Goal: Task Accomplishment & Management: Manage account settings

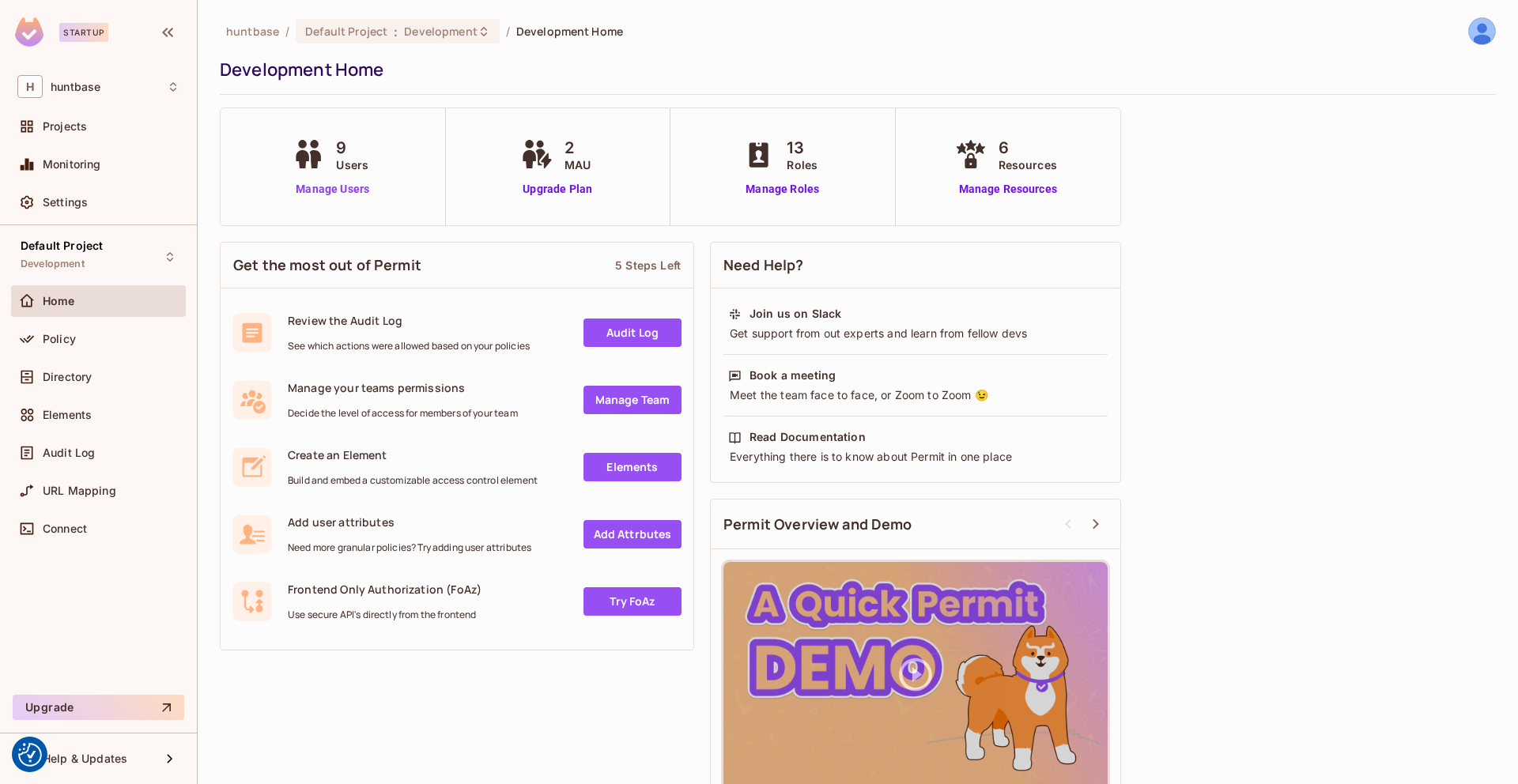
click at [343, 183] on link "Manage Users" at bounding box center [332, 190] width 88 height 17
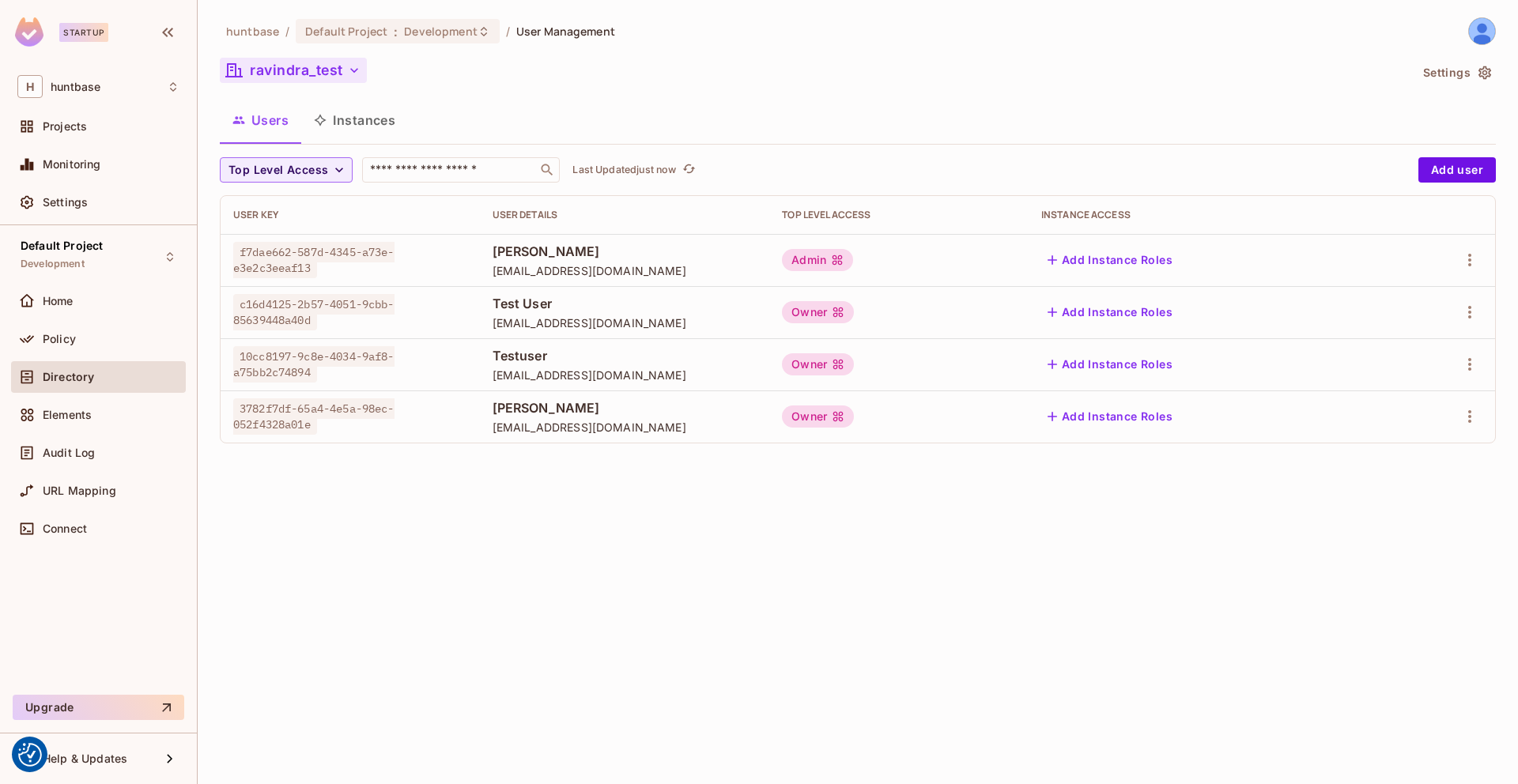
click at [337, 68] on button "ravindra_test" at bounding box center [293, 70] width 147 height 25
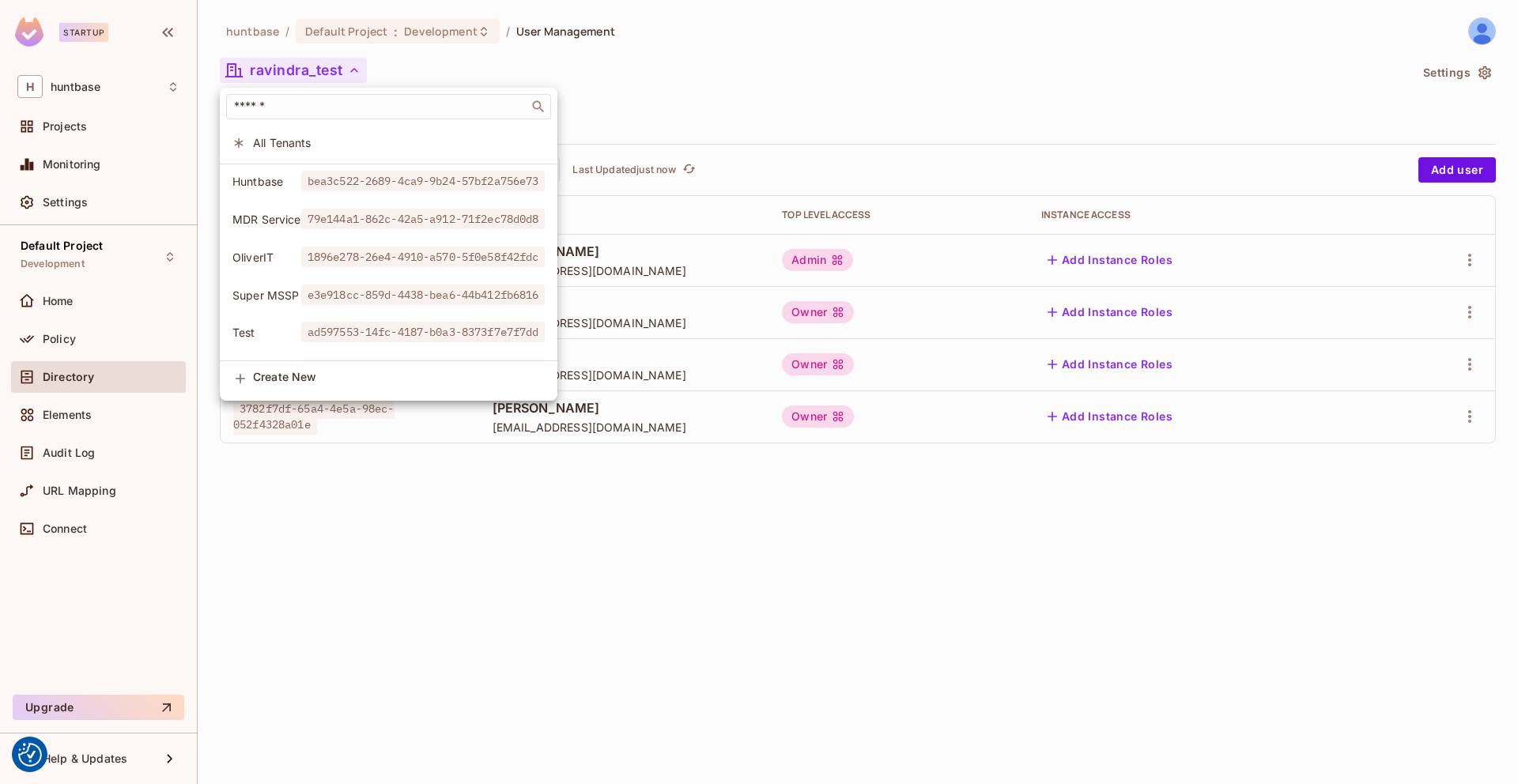
click at [702, 79] on div at bounding box center [759, 392] width 1518 height 784
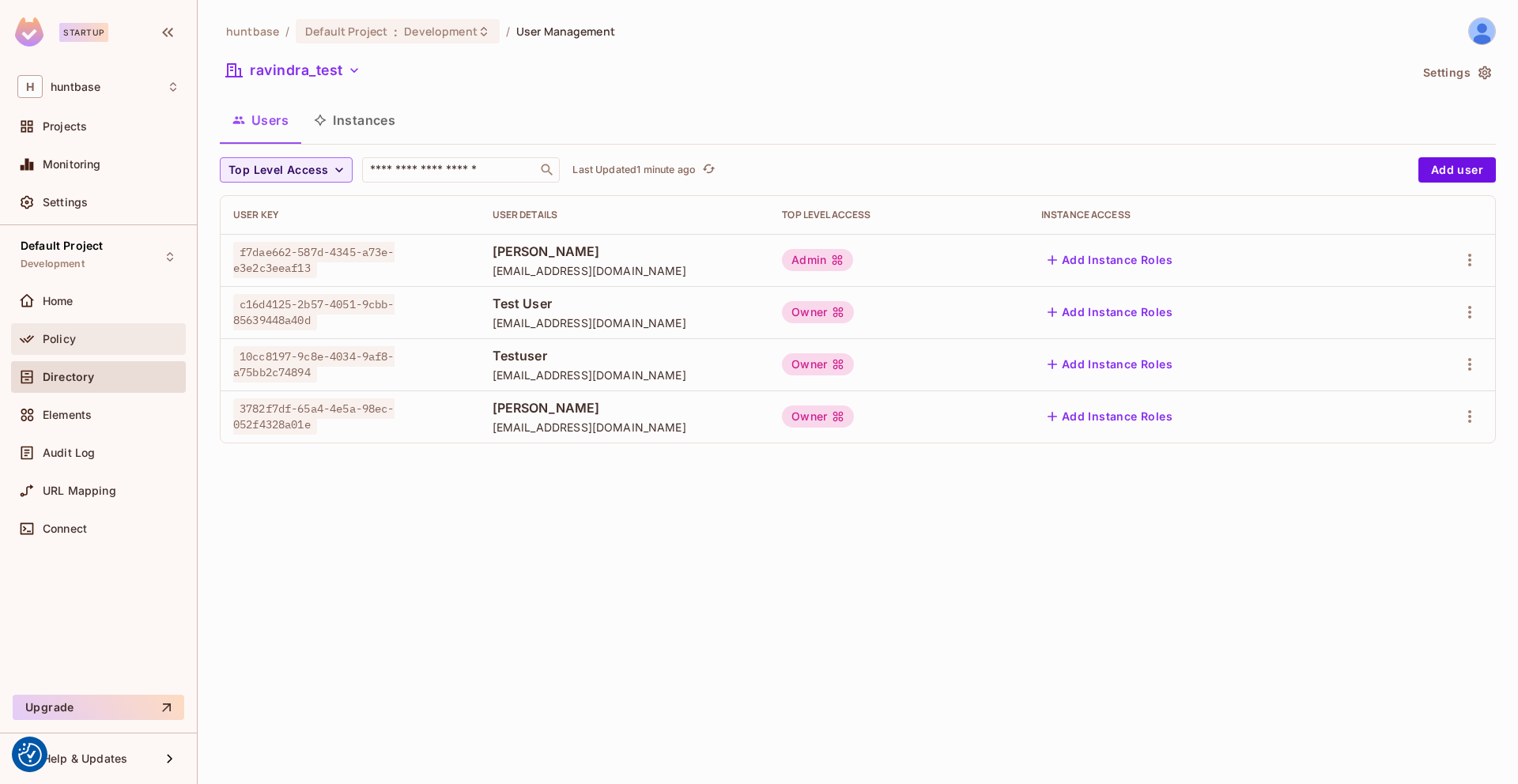
click at [98, 333] on div "Policy" at bounding box center [111, 339] width 137 height 13
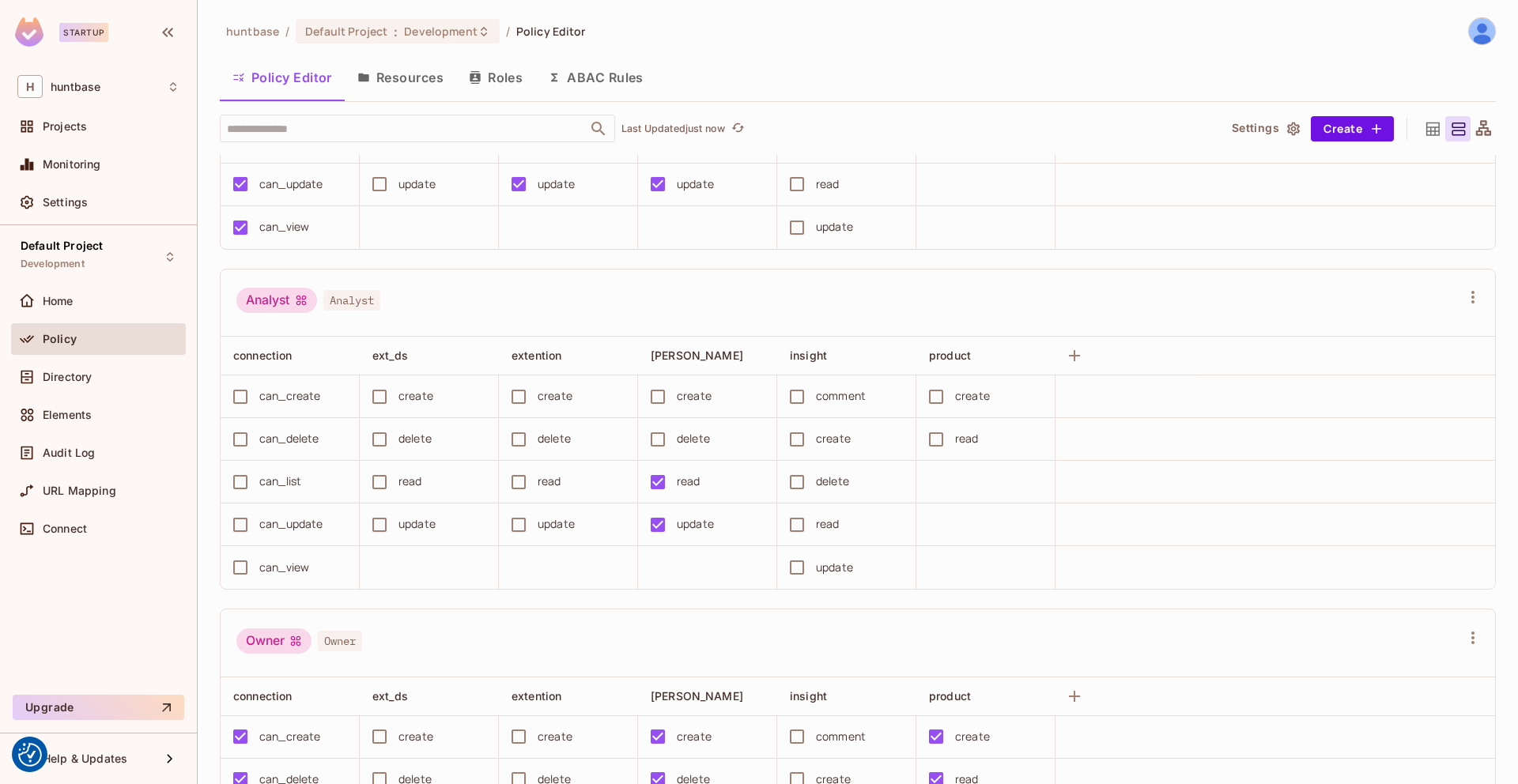
scroll to position [140, 0]
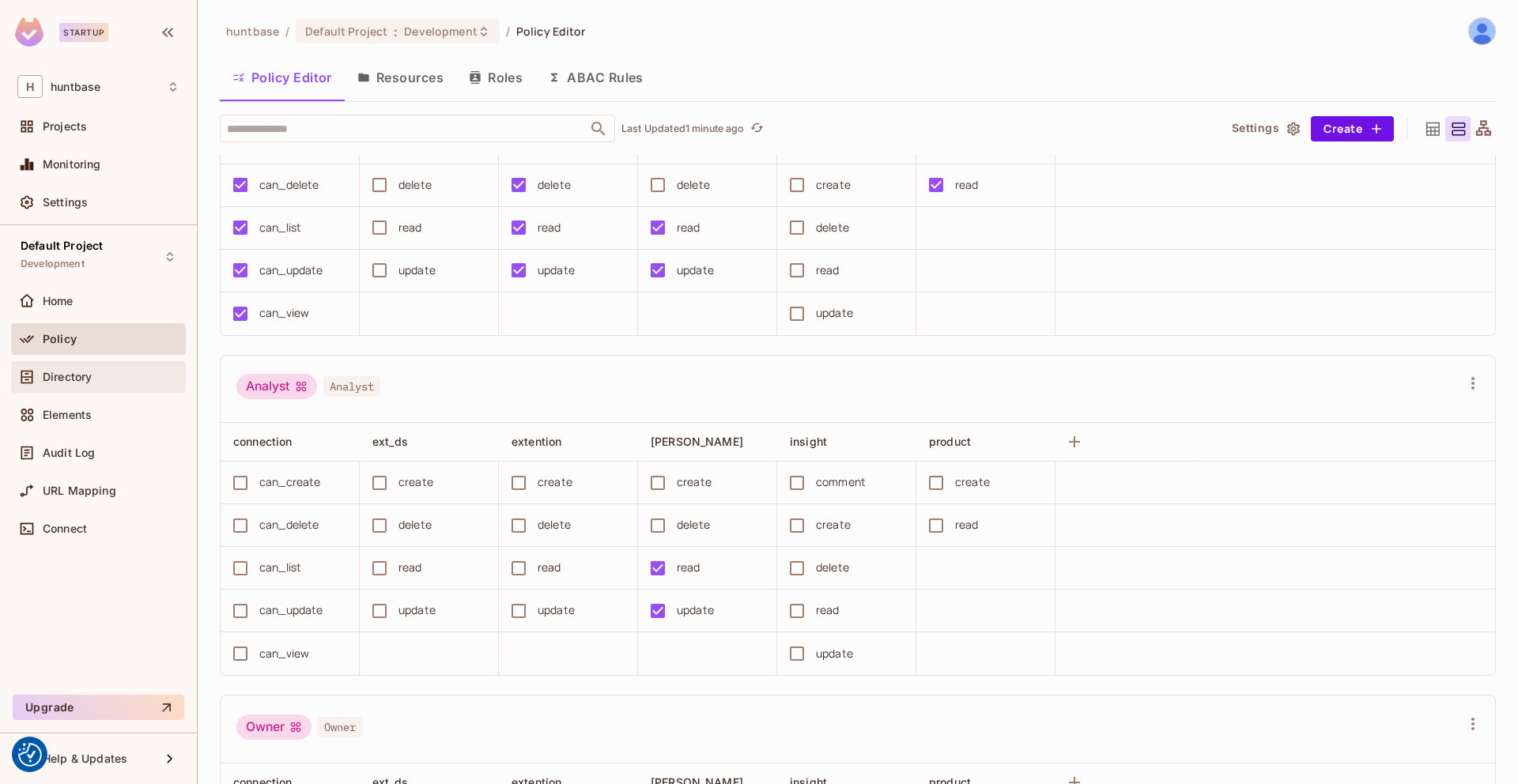
click at [64, 384] on div "Directory" at bounding box center [99, 377] width 162 height 19
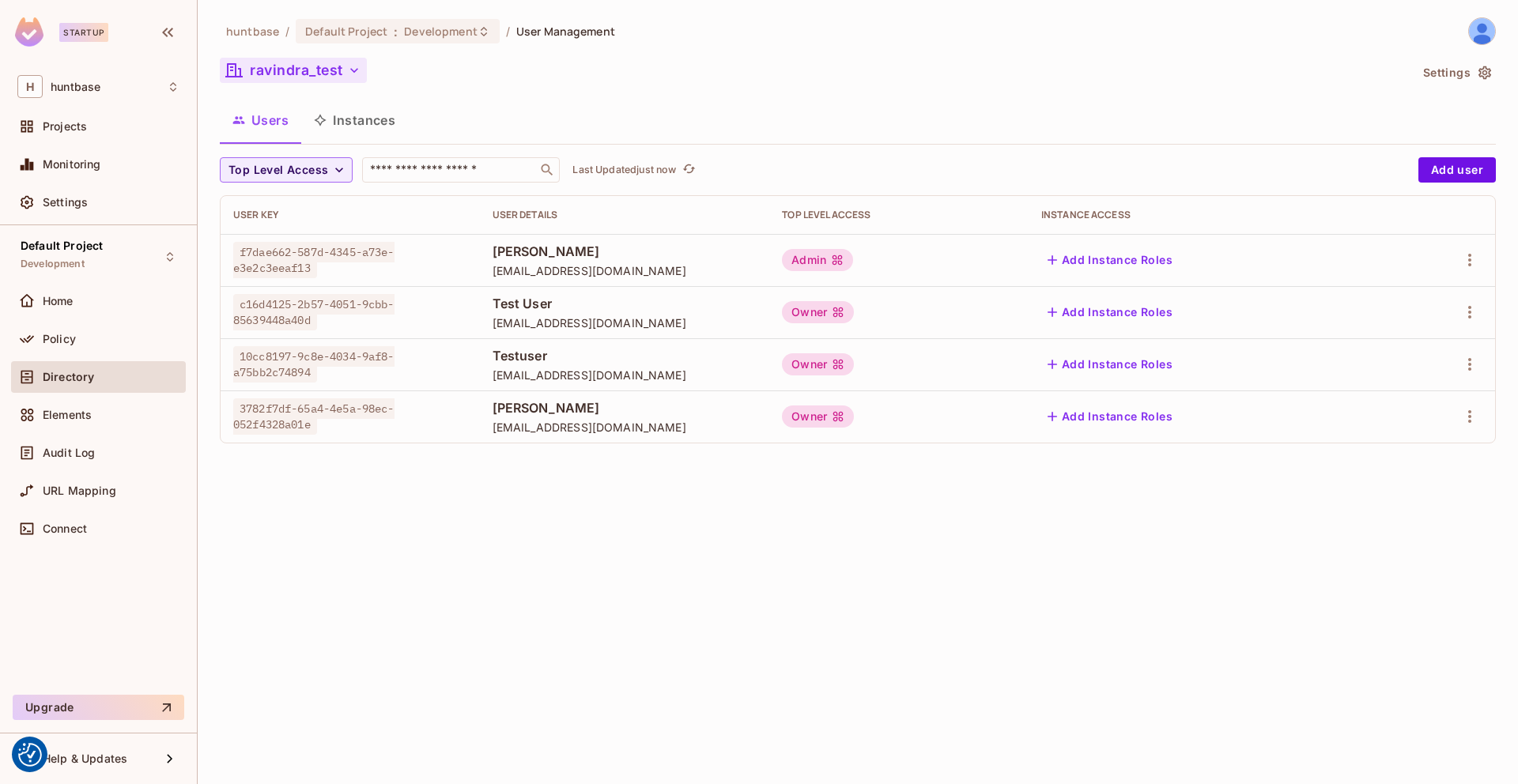
click at [297, 72] on button "ravindra_test" at bounding box center [293, 70] width 147 height 25
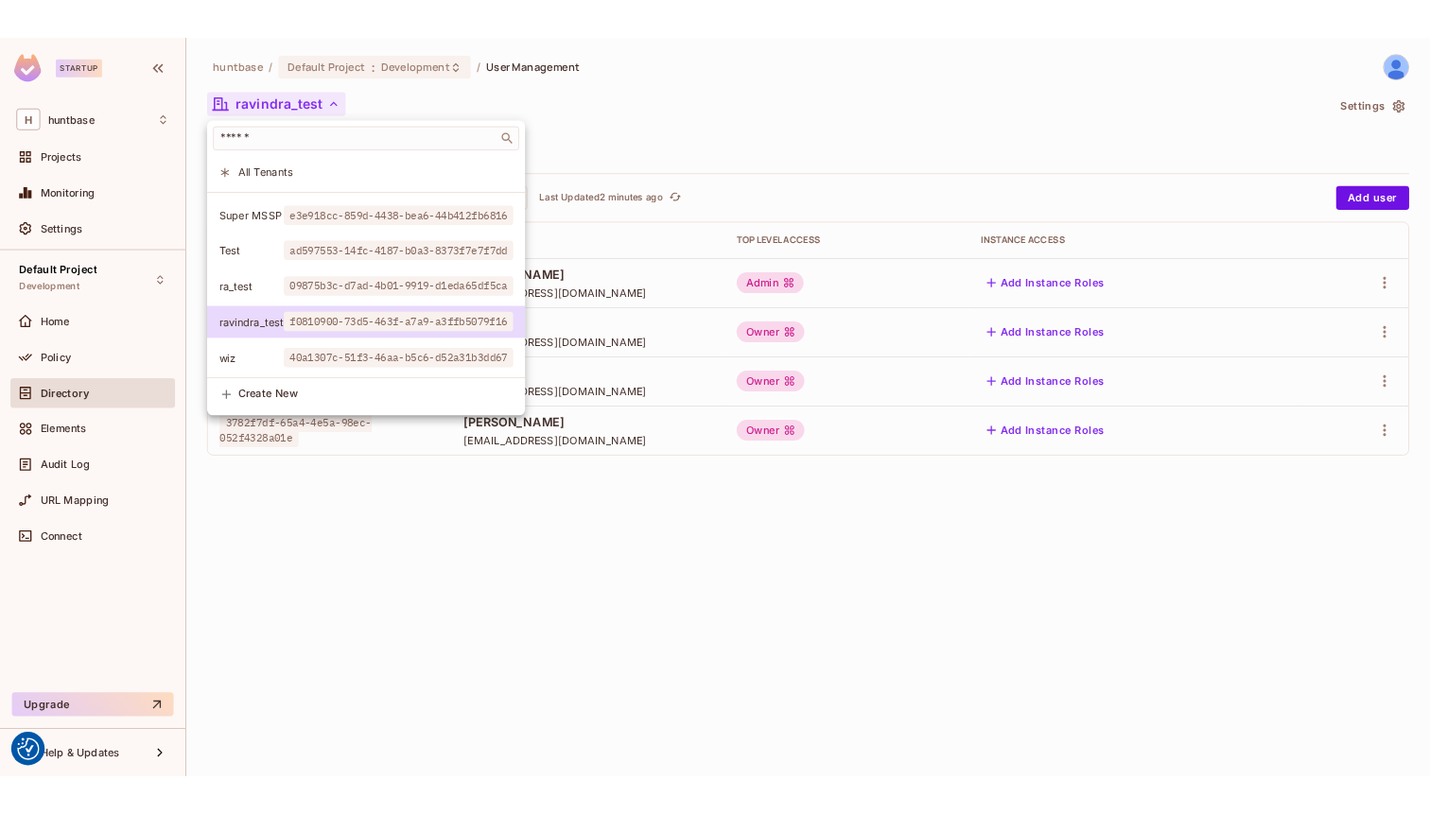
scroll to position [128, 0]
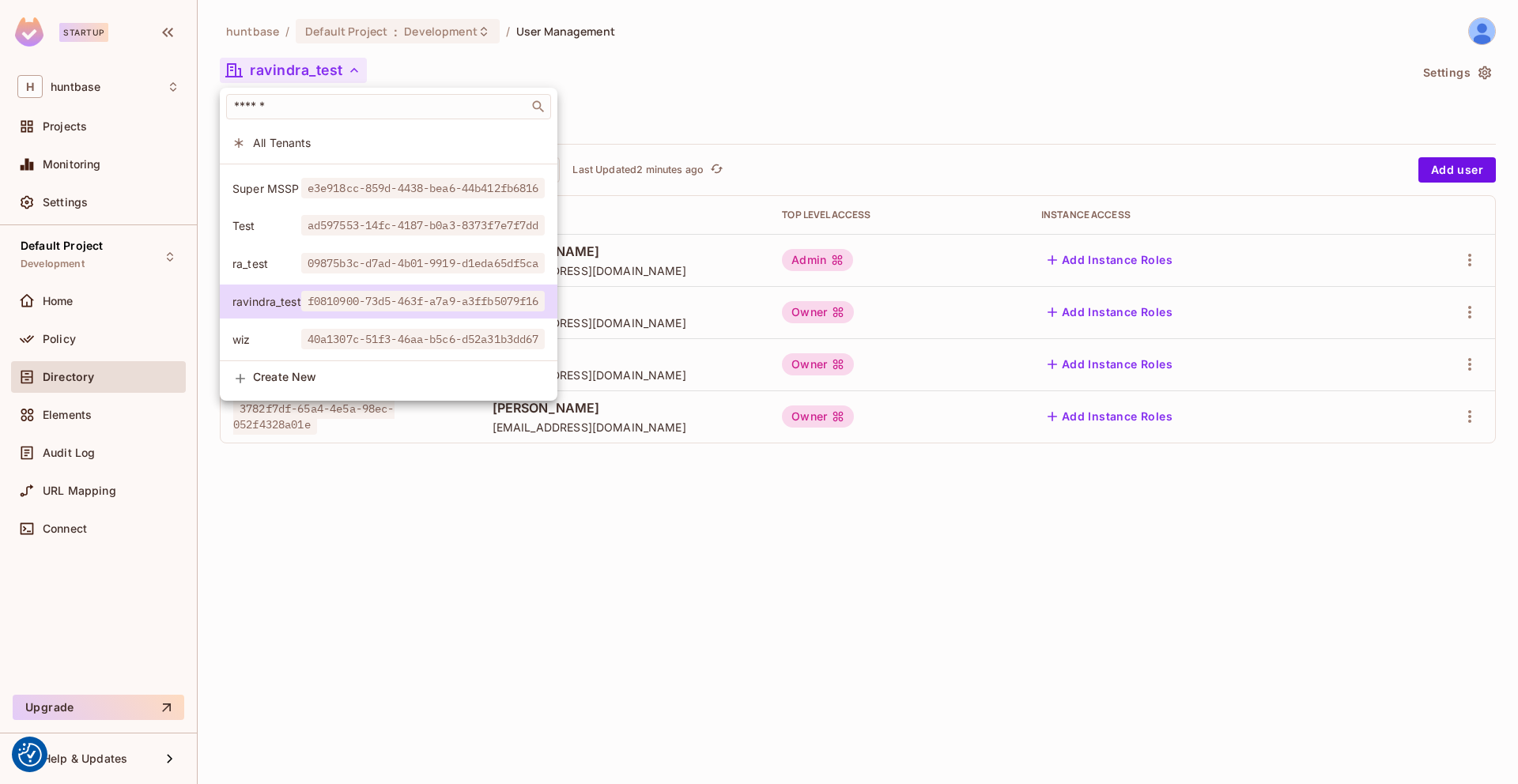
click at [364, 547] on div at bounding box center [759, 392] width 1518 height 784
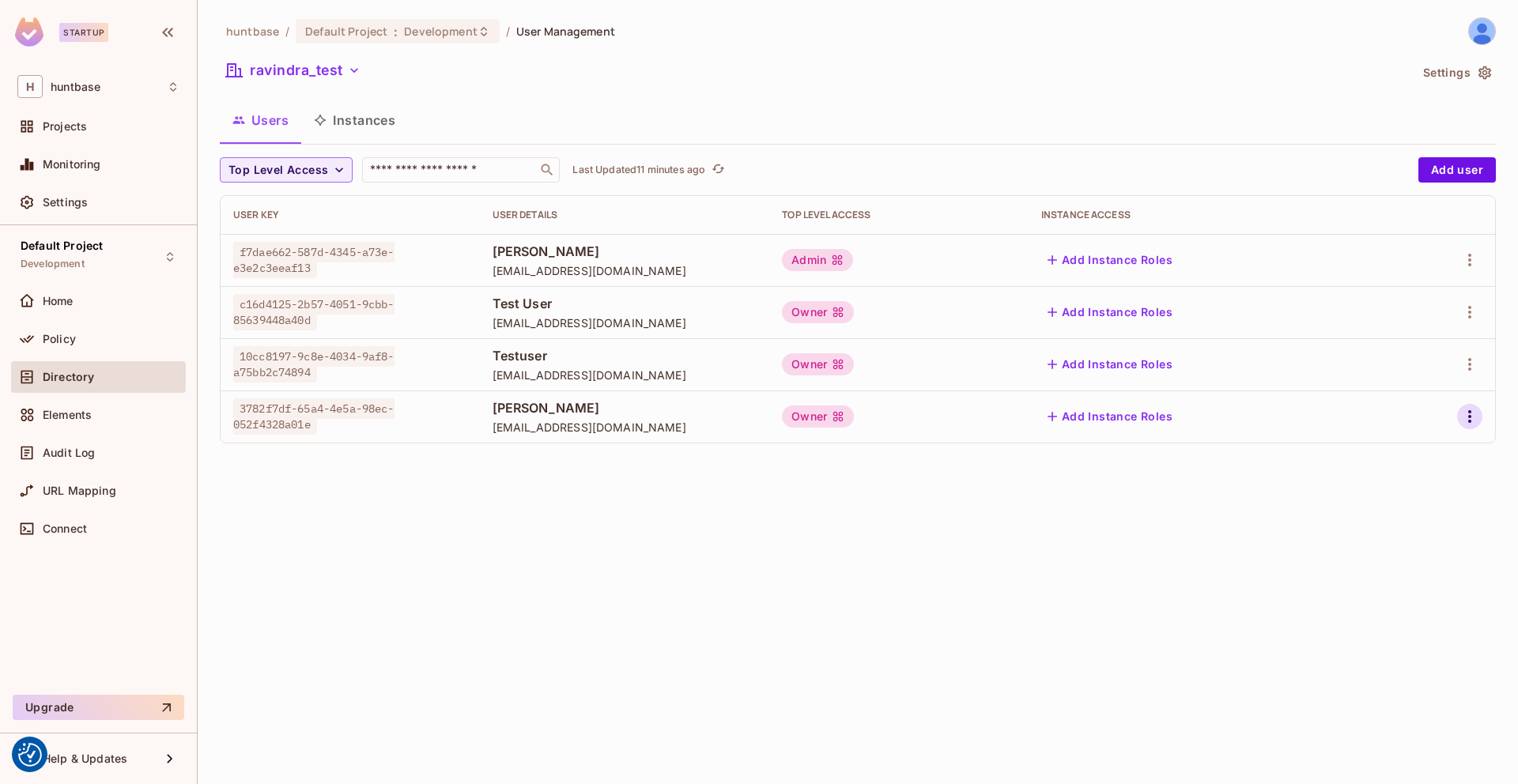
click at [1464, 413] on icon "button" at bounding box center [1470, 416] width 19 height 19
click at [1396, 520] on div "Delete User" at bounding box center [1407, 522] width 63 height 16
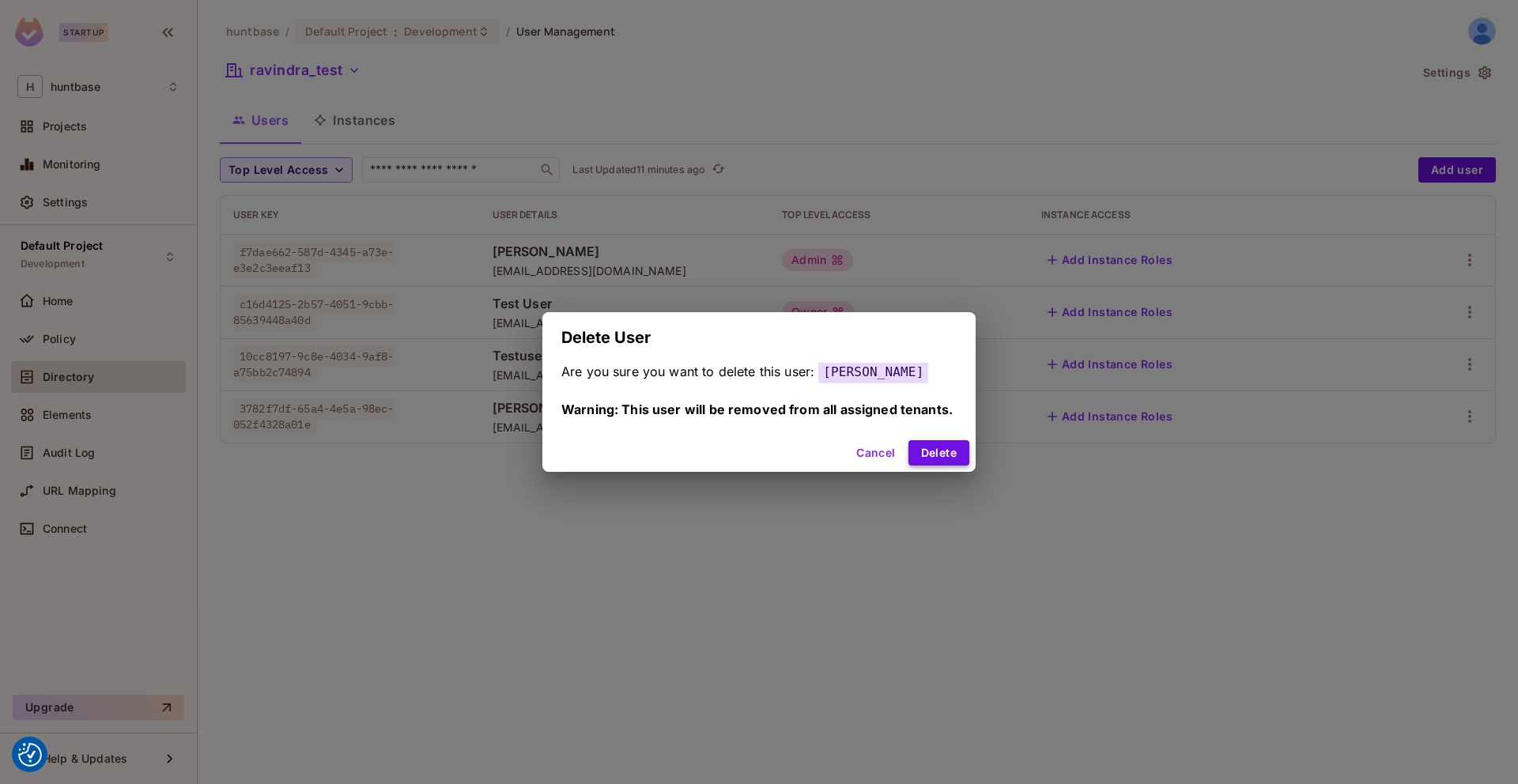
click at [934, 454] on button "Delete" at bounding box center [939, 453] width 61 height 25
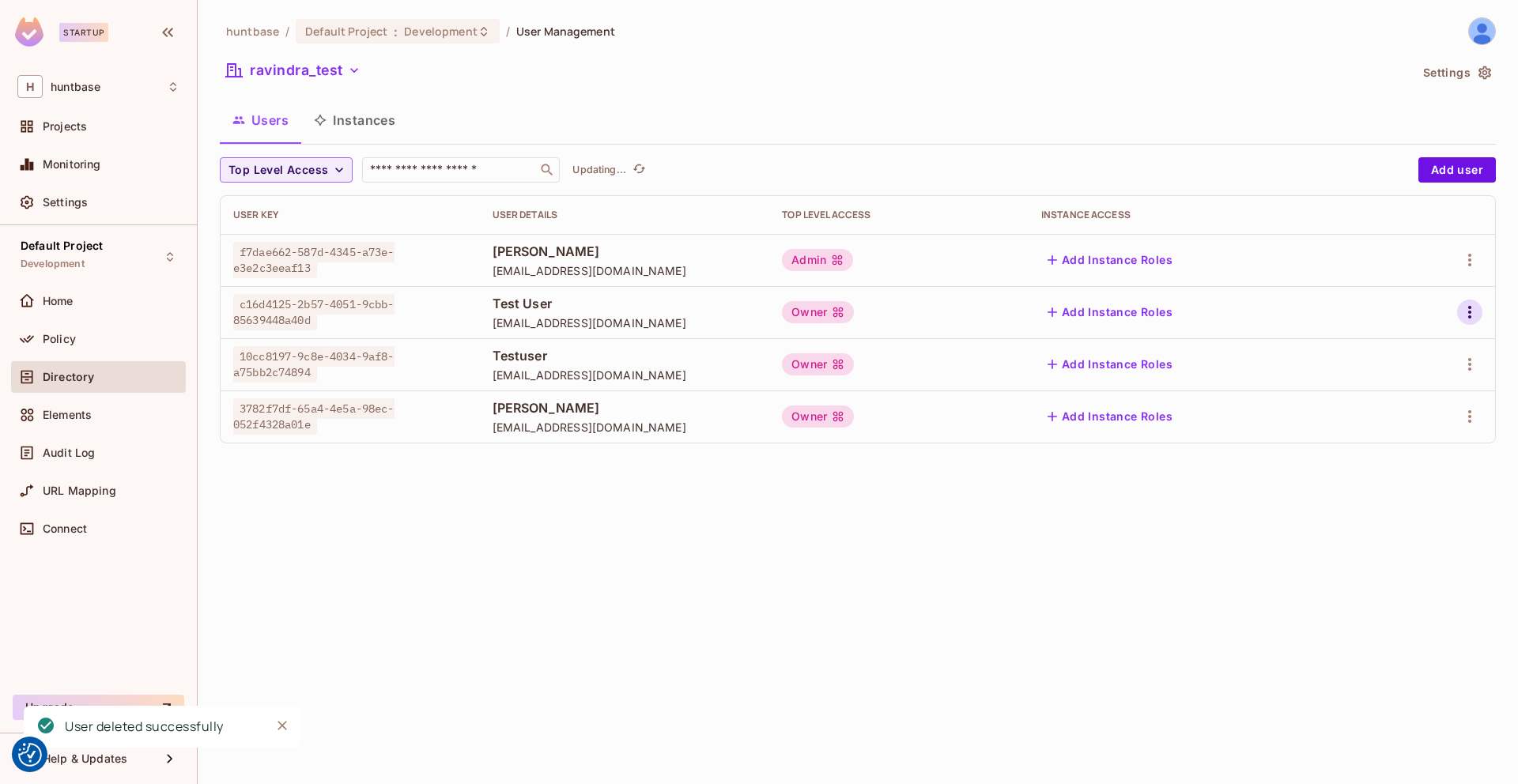
click at [1472, 315] on icon "button" at bounding box center [1470, 312] width 19 height 19
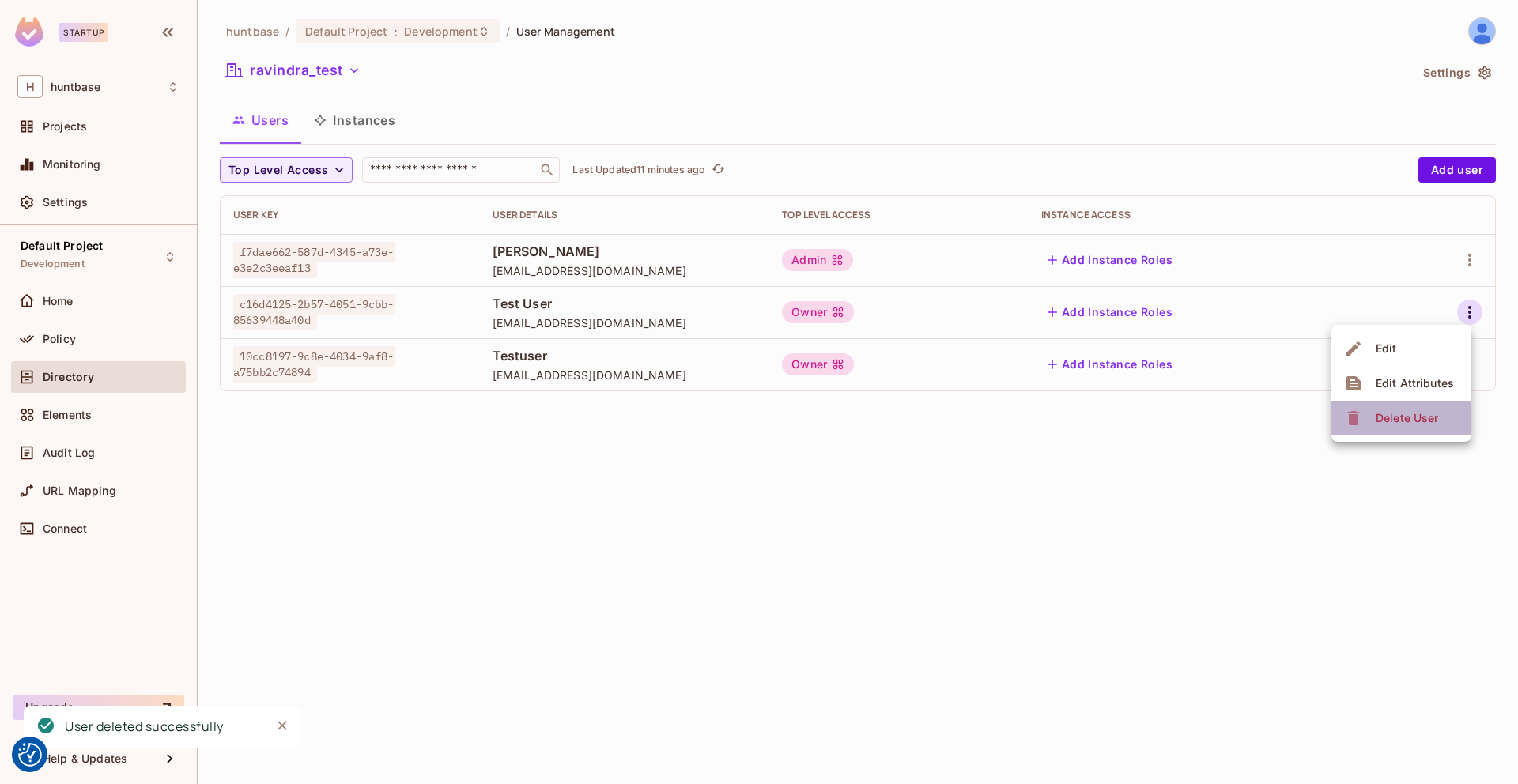
click at [1399, 414] on div "Delete User" at bounding box center [1407, 418] width 63 height 16
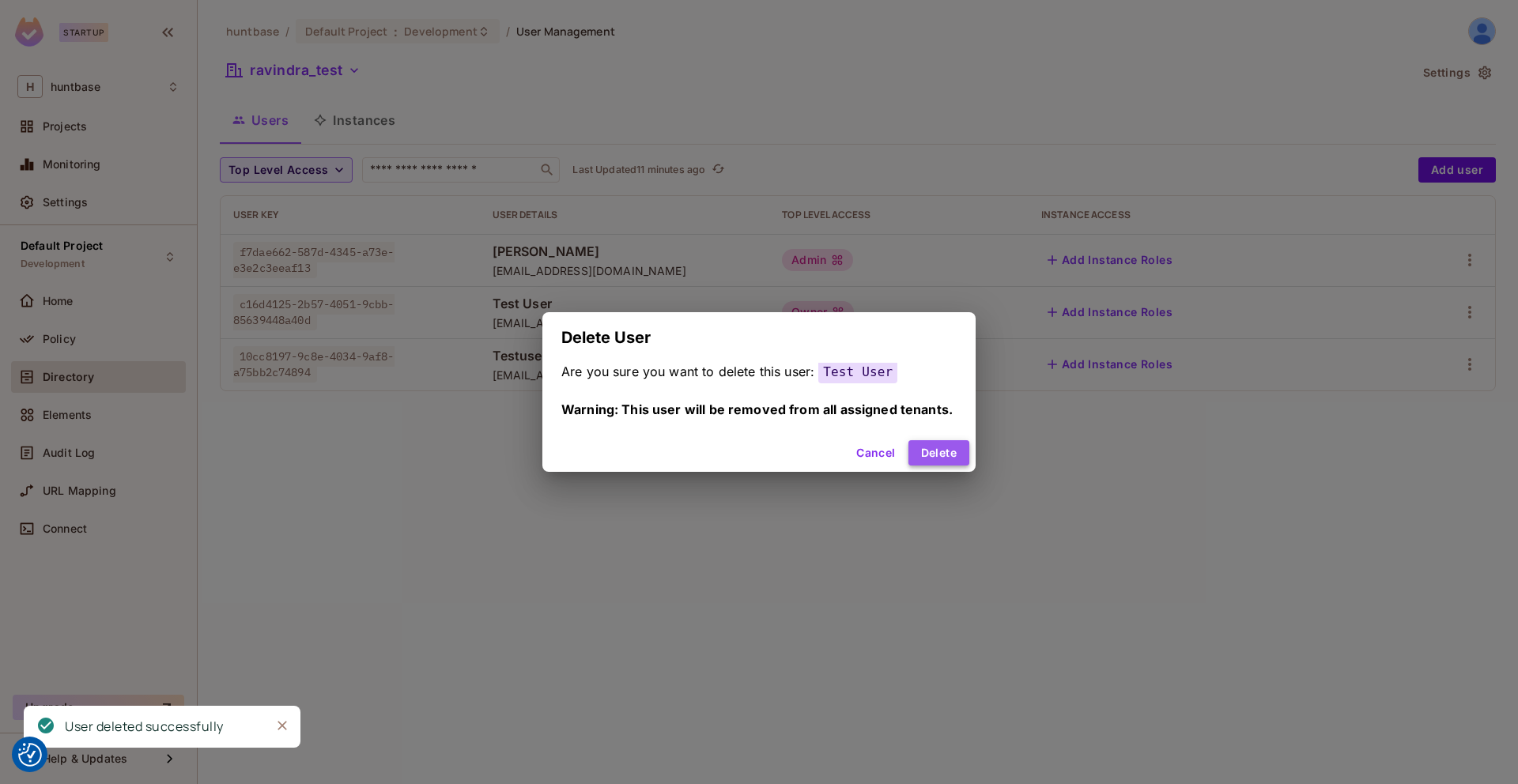
click at [943, 450] on button "Delete" at bounding box center [939, 453] width 61 height 25
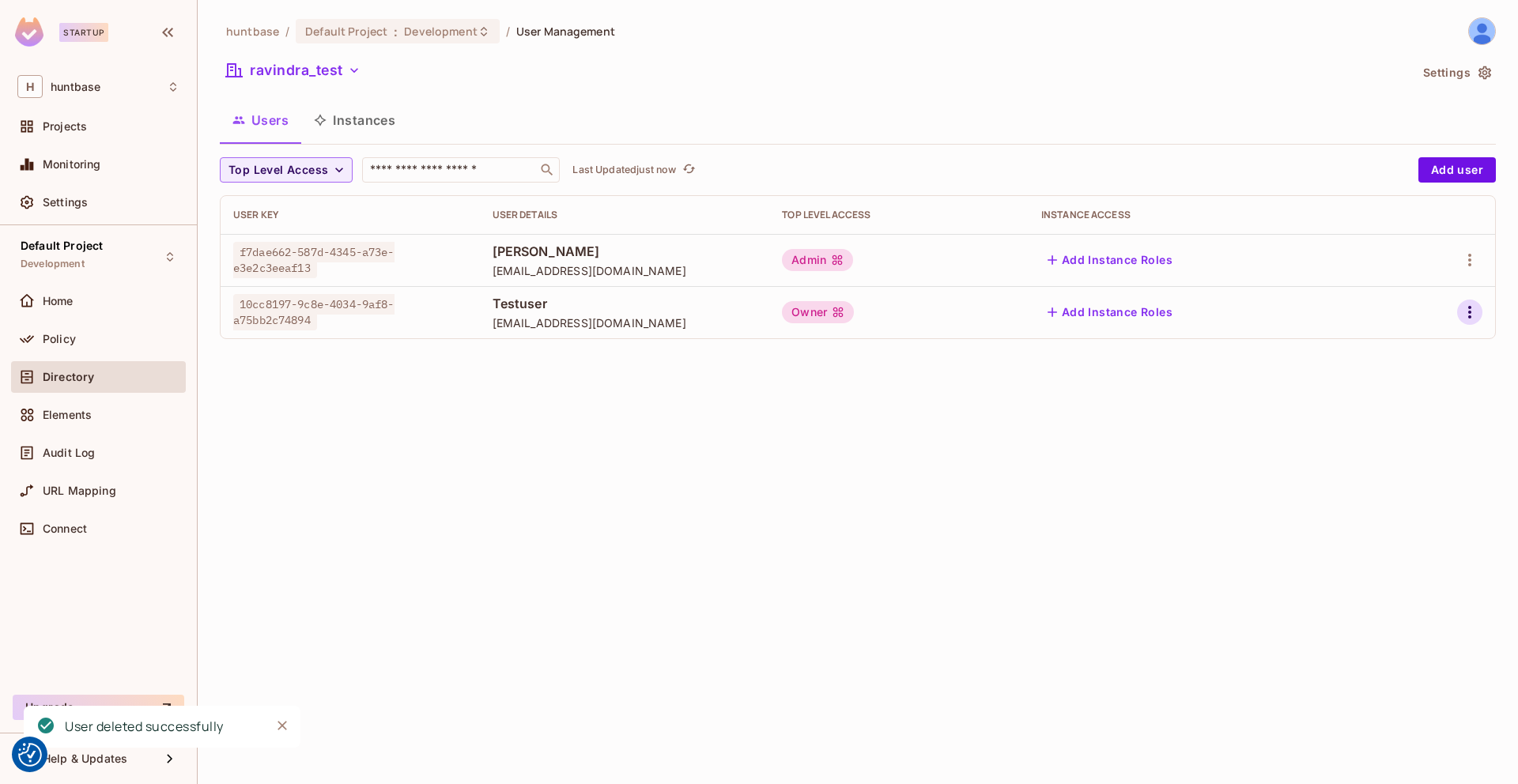
click at [1463, 314] on icon "button" at bounding box center [1470, 312] width 19 height 19
click at [1366, 425] on div "Delete User" at bounding box center [1393, 418] width 99 height 25
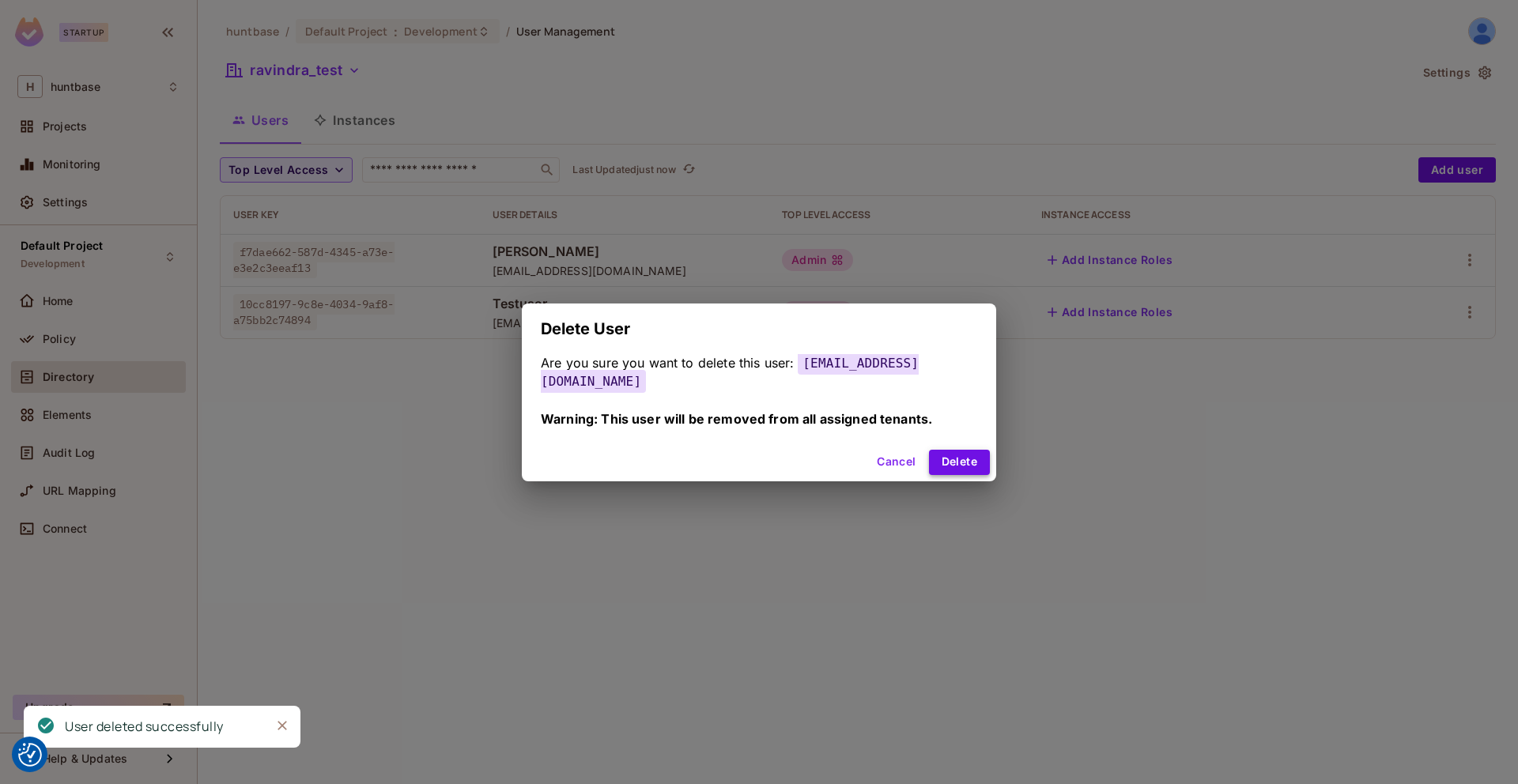
click at [960, 457] on button "Delete" at bounding box center [959, 462] width 61 height 25
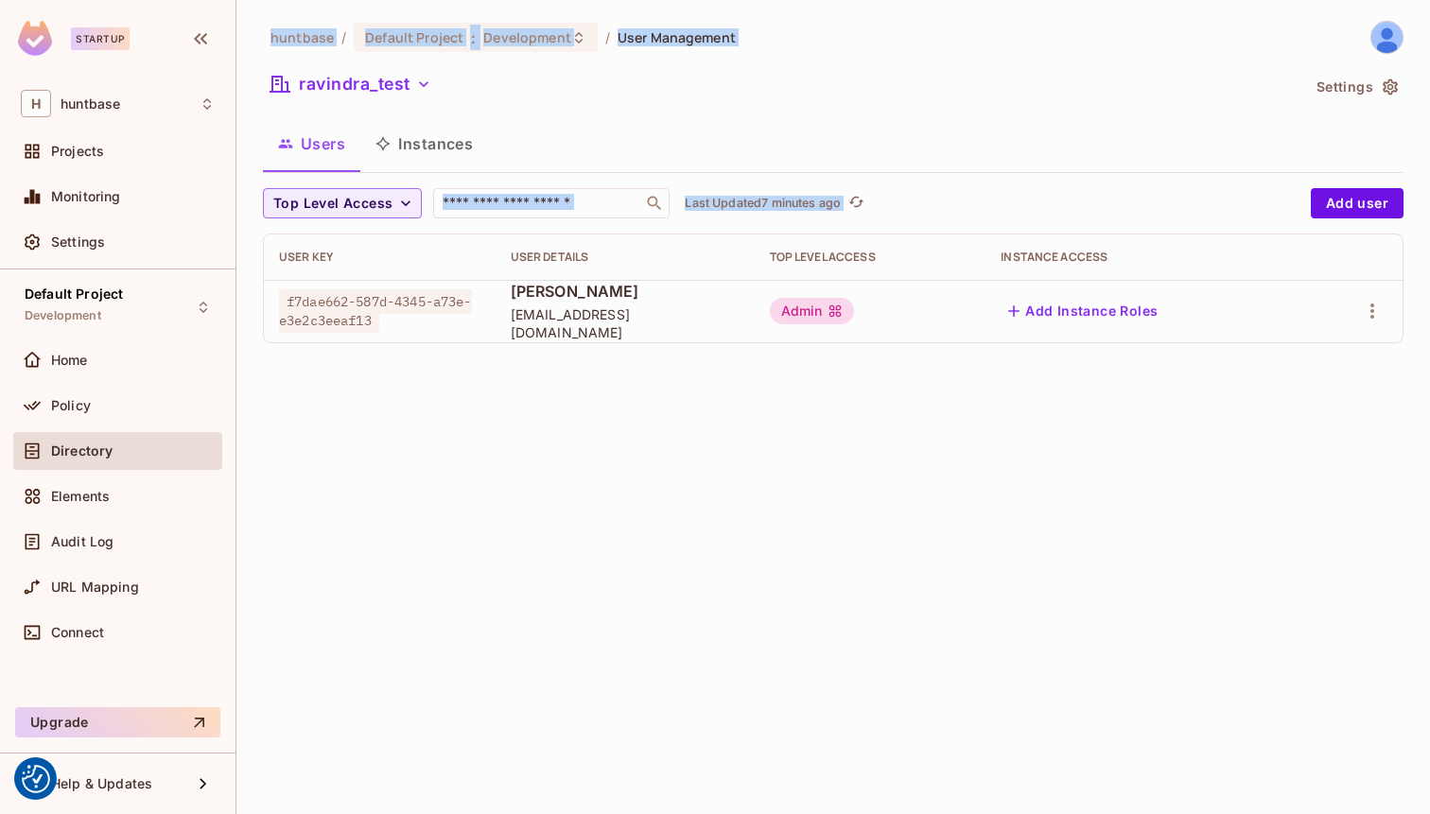
drag, startPoint x: 180, startPoint y: 785, endPoint x: 345, endPoint y: 715, distance: 179.7
click at [350, 713] on div "Startup H huntbase Projects Monitoring Settings Default Project Development Hom…" at bounding box center [715, 407] width 1430 height 814
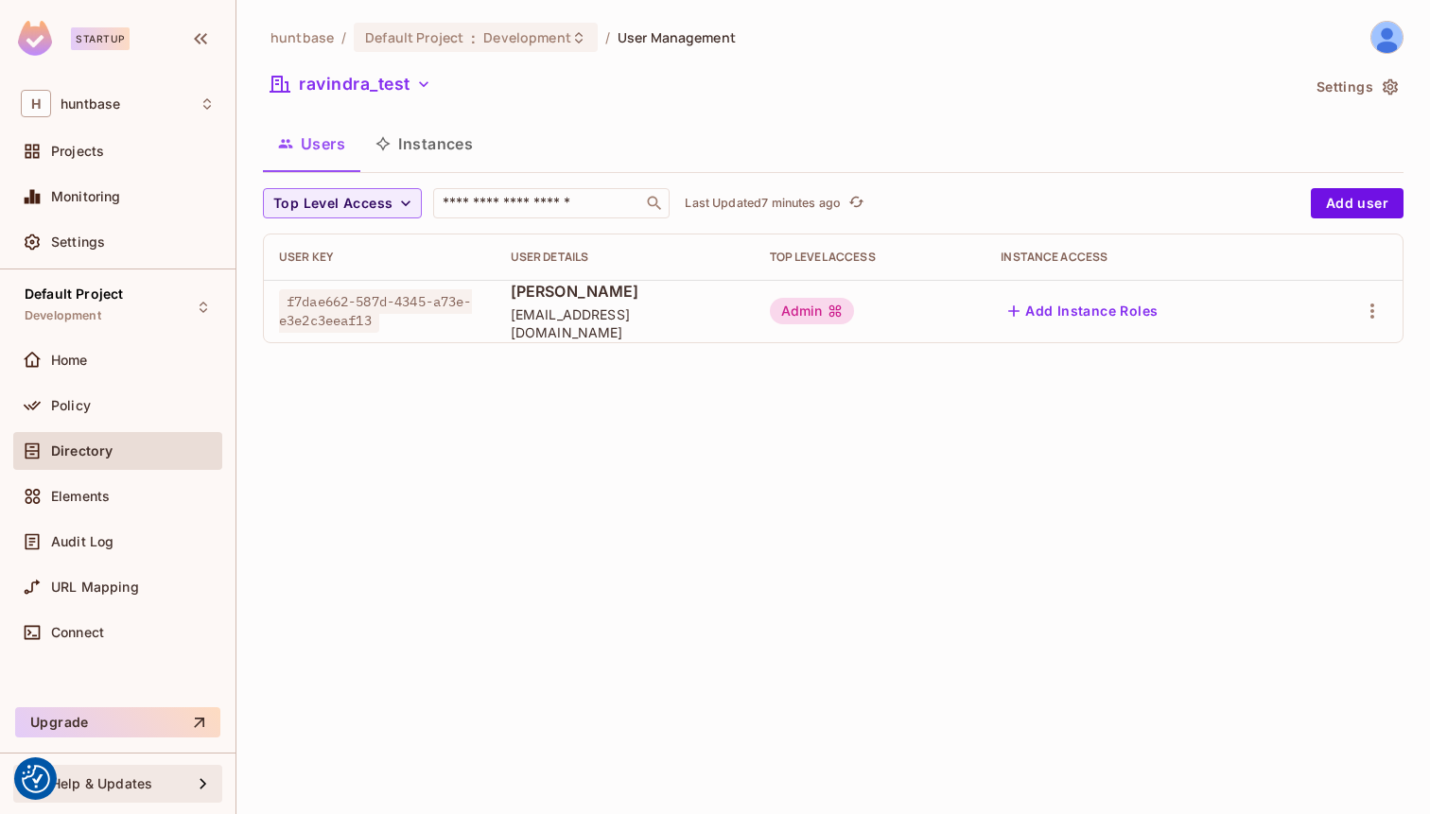
click at [112, 790] on span "Help & Updates" at bounding box center [101, 783] width 101 height 15
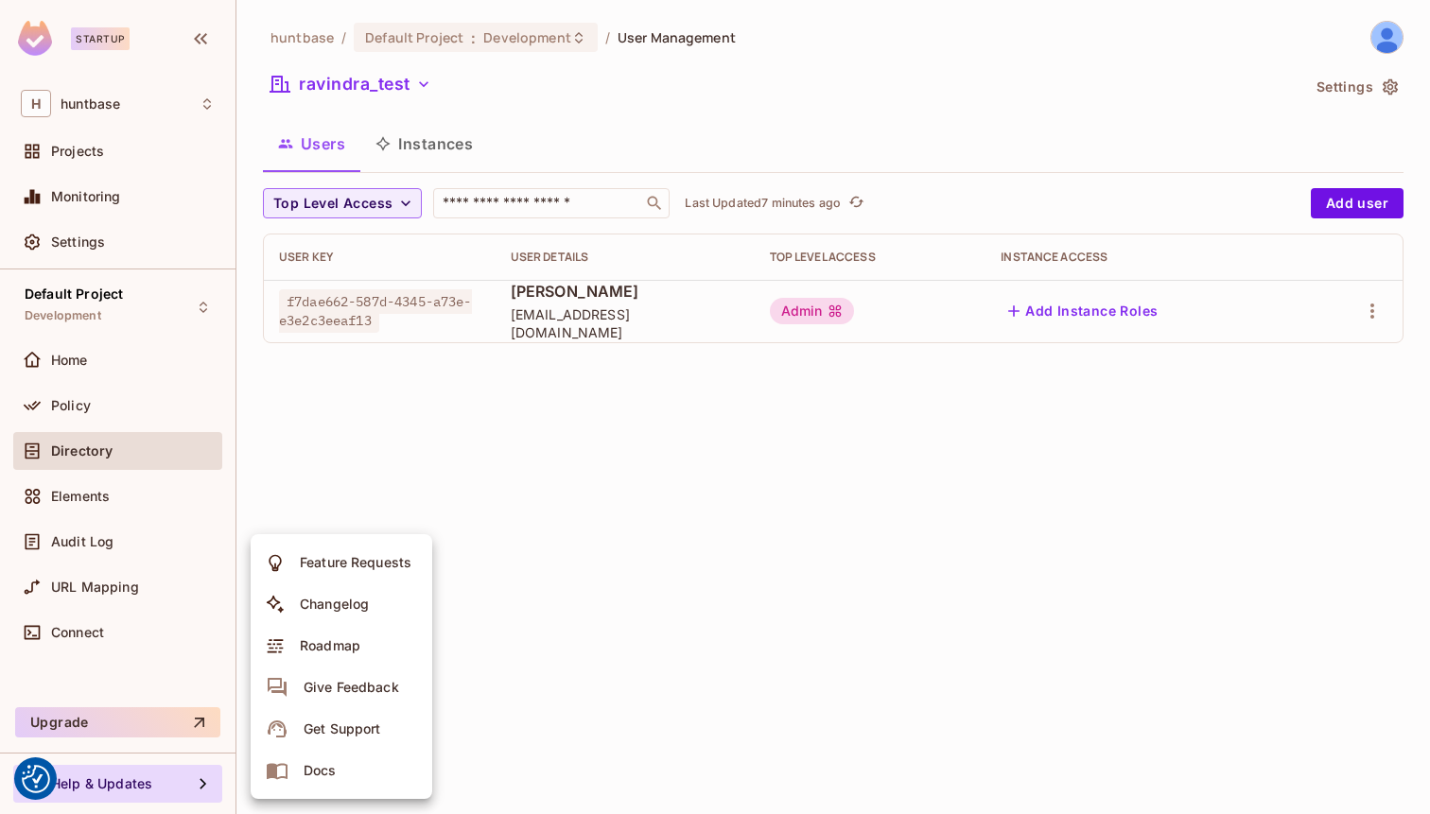
click at [332, 774] on div "Docs" at bounding box center [320, 770] width 33 height 19
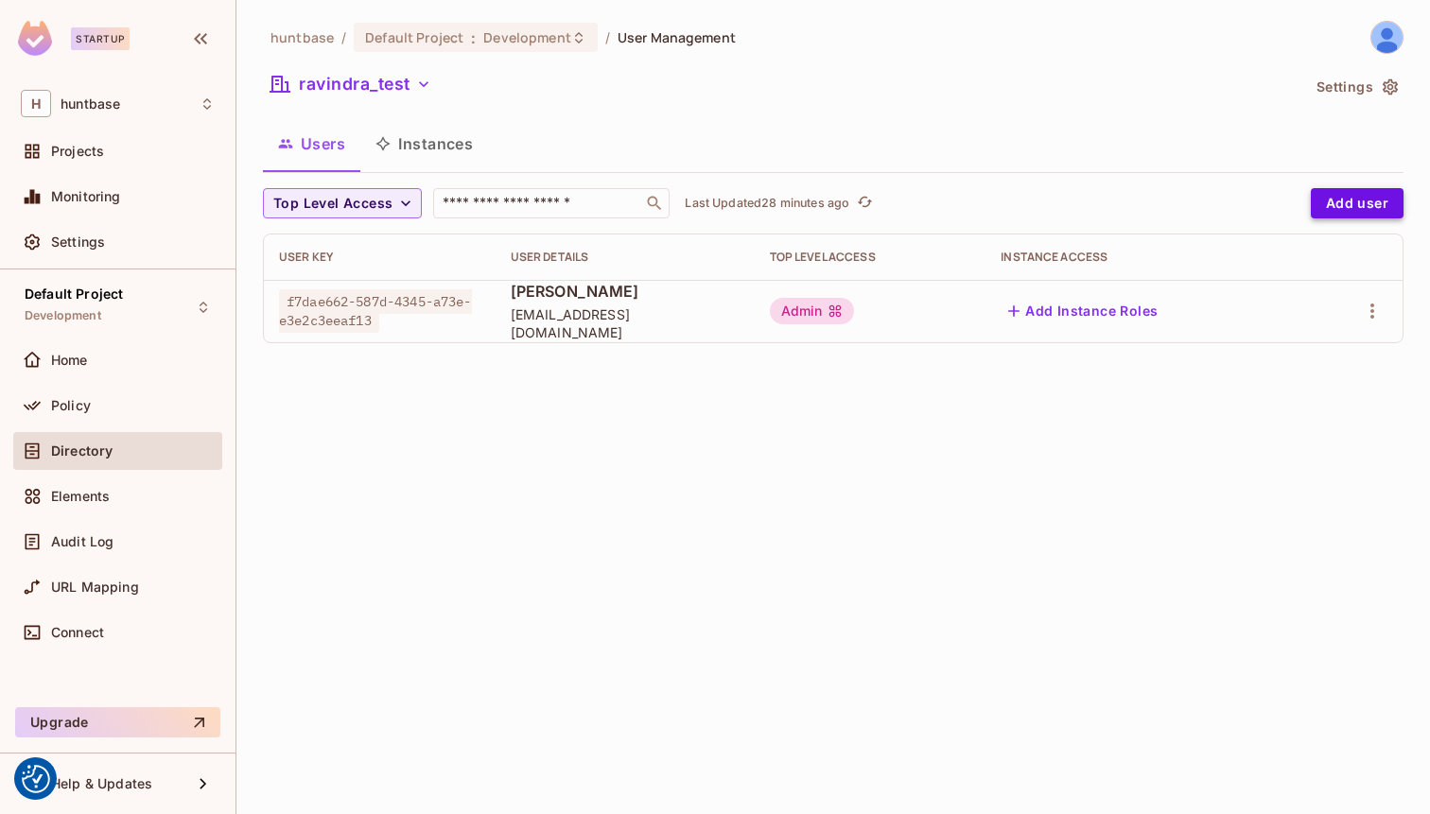
click at [1348, 206] on button "Add user" at bounding box center [1357, 203] width 93 height 30
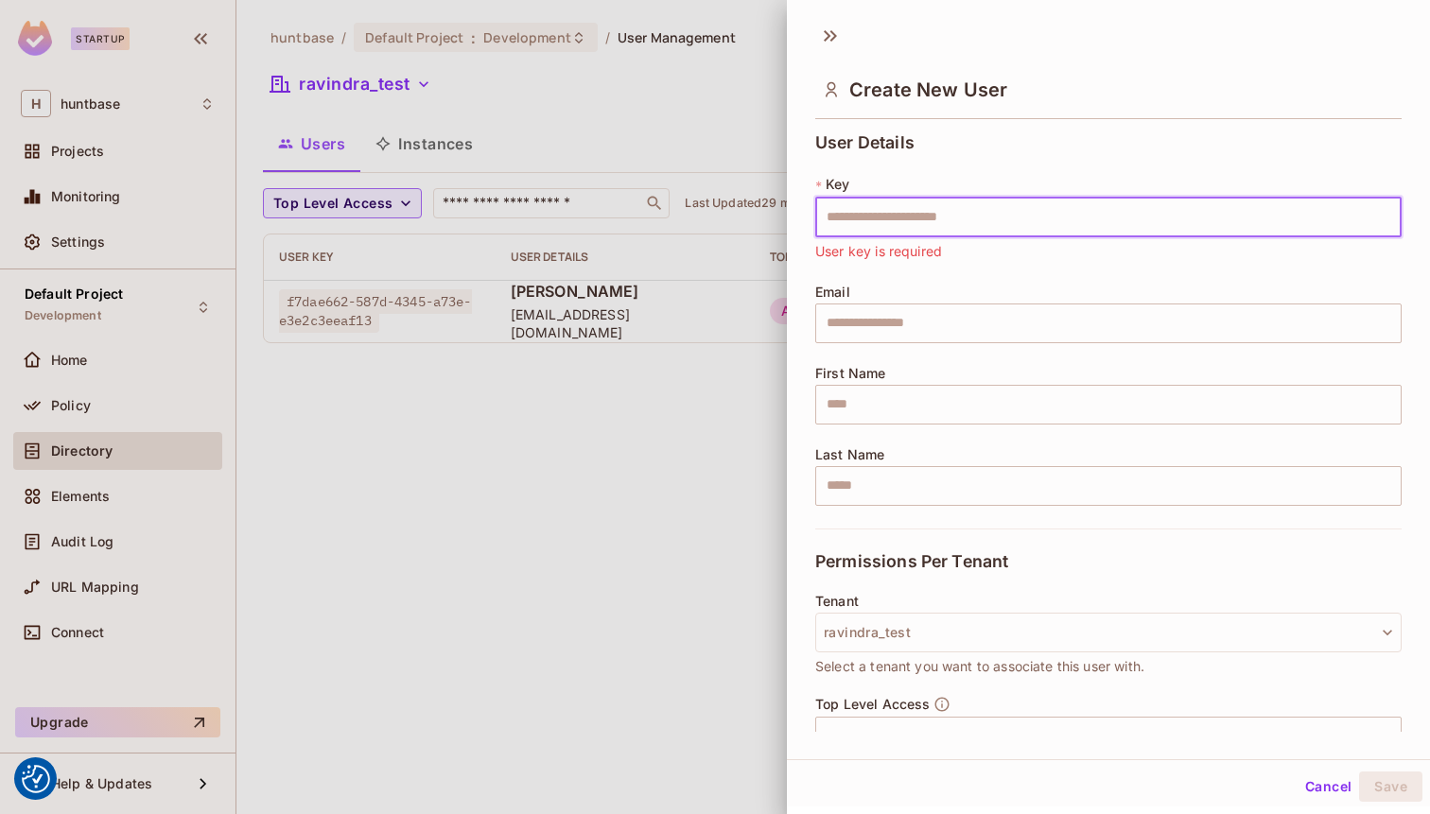
paste input "**********"
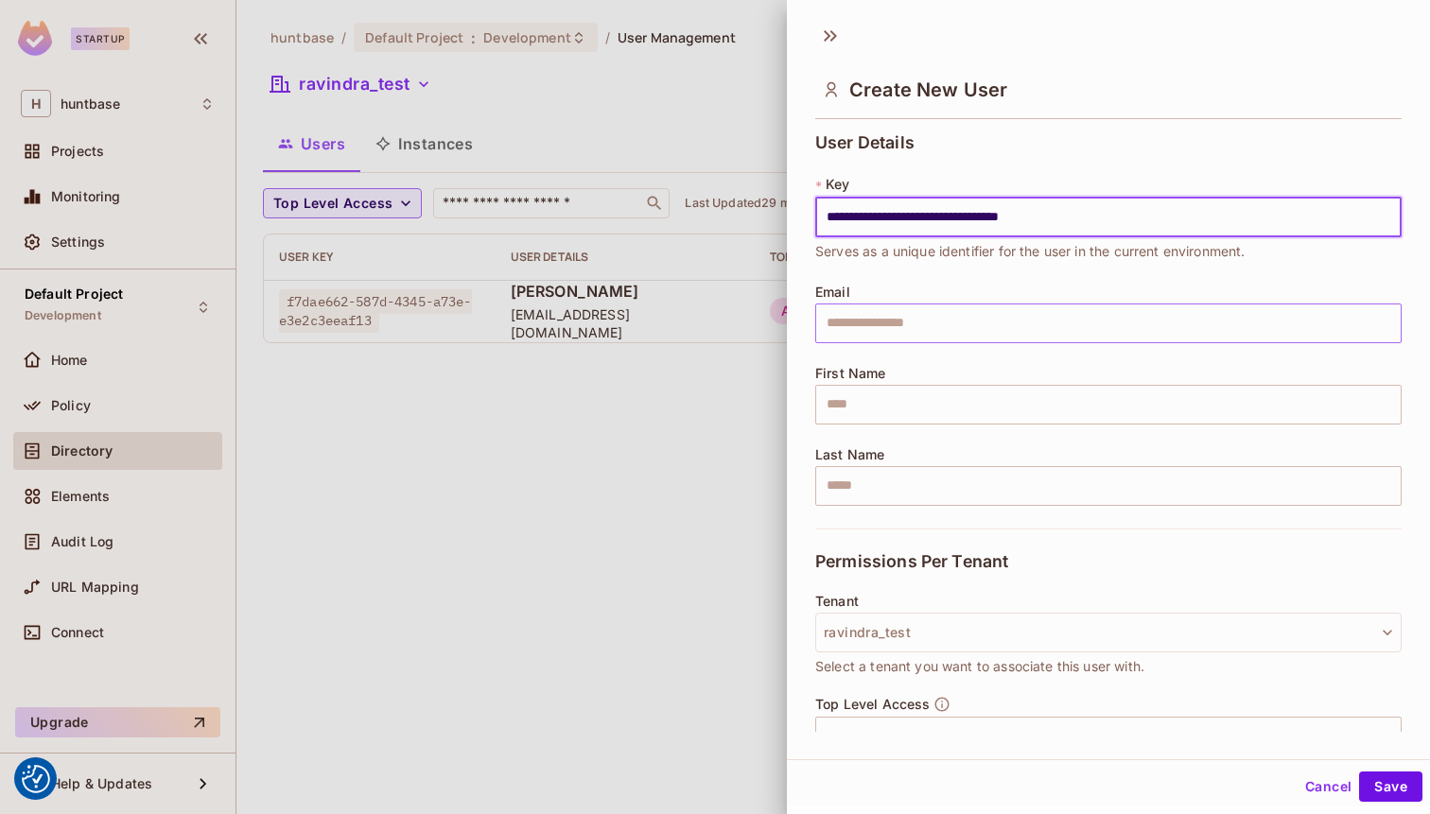
type input "**********"
click at [877, 323] on input "text" at bounding box center [1108, 324] width 586 height 40
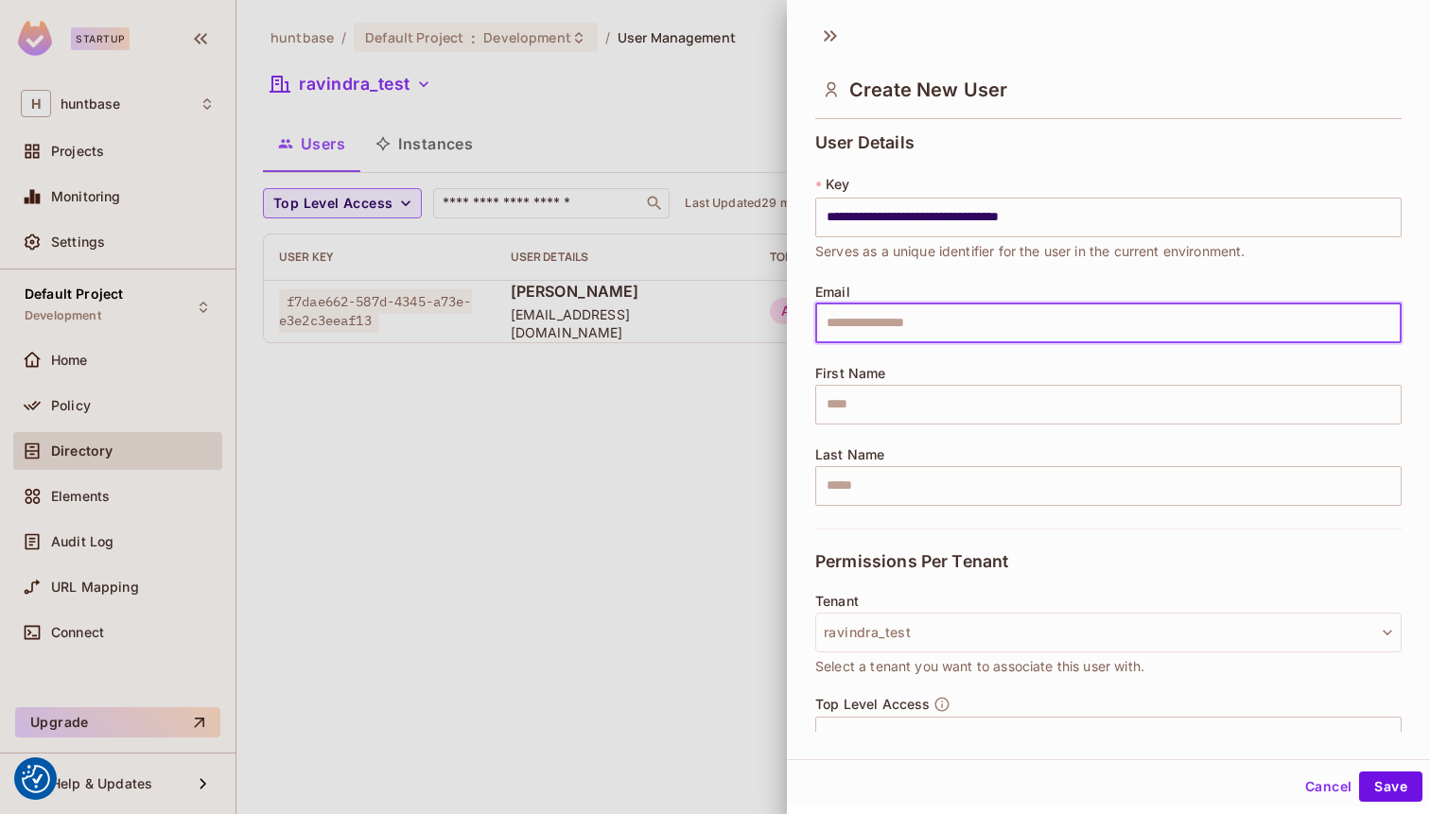
paste input "**********"
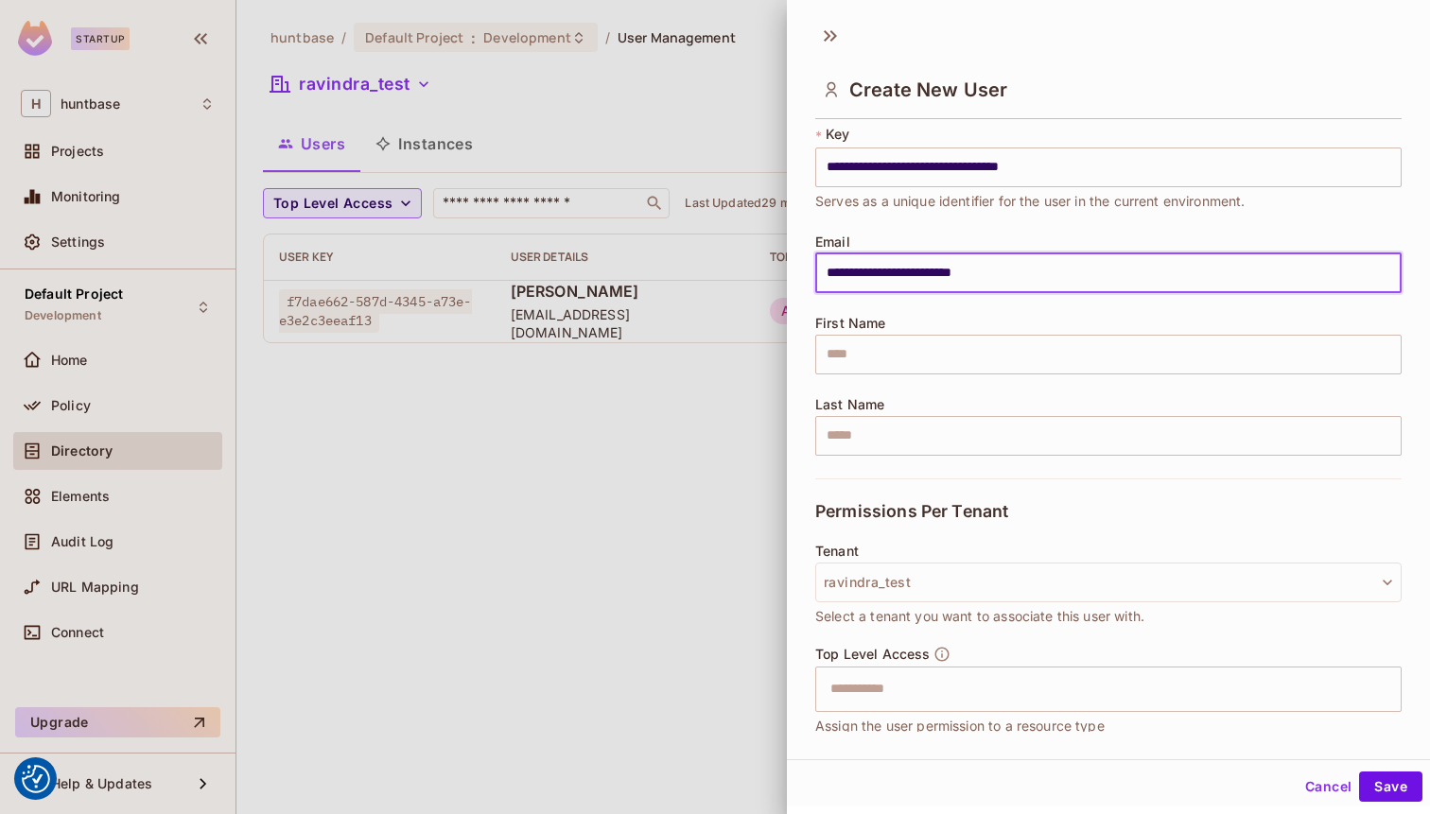
scroll to position [70, 0]
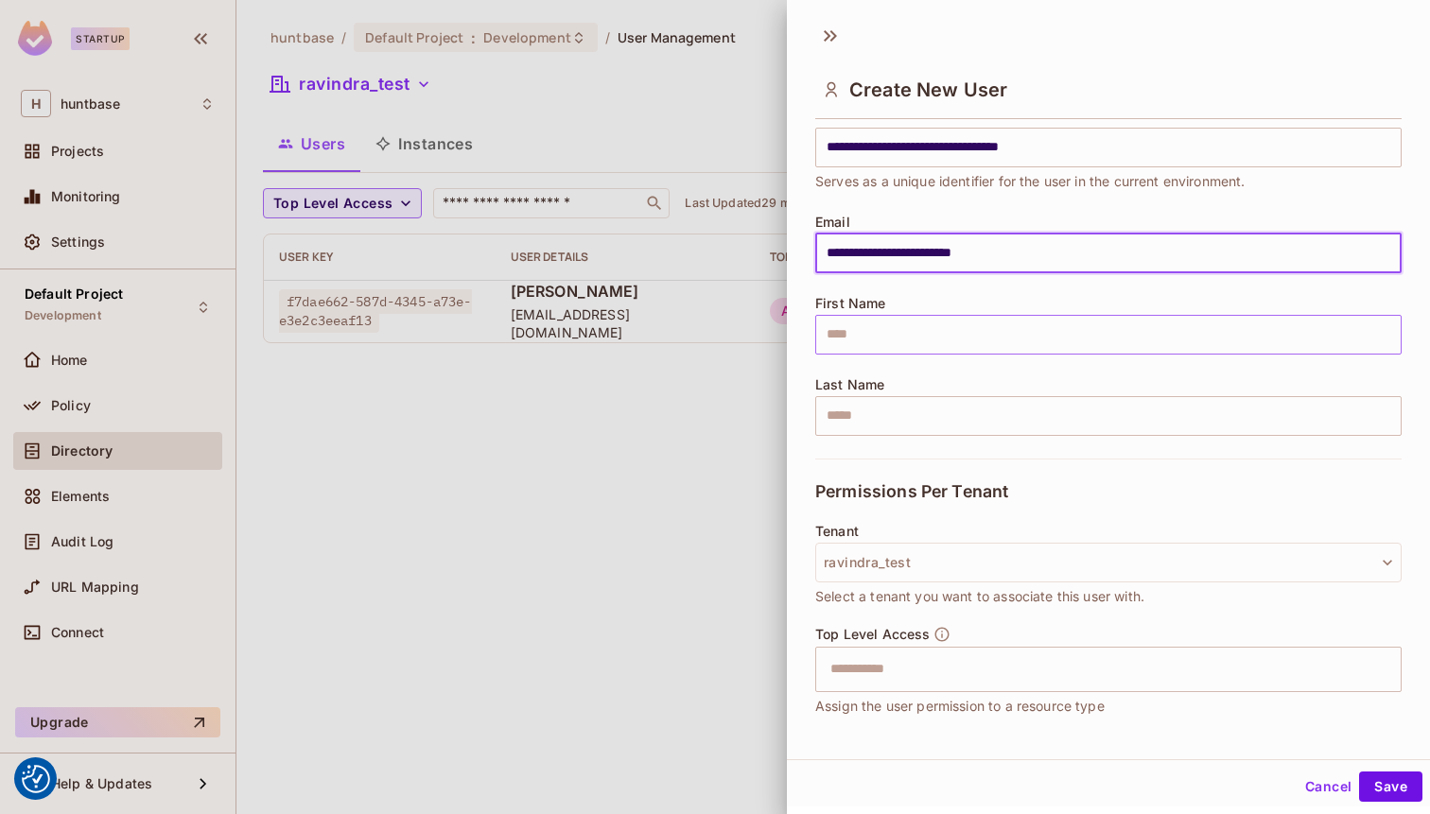
type input "**********"
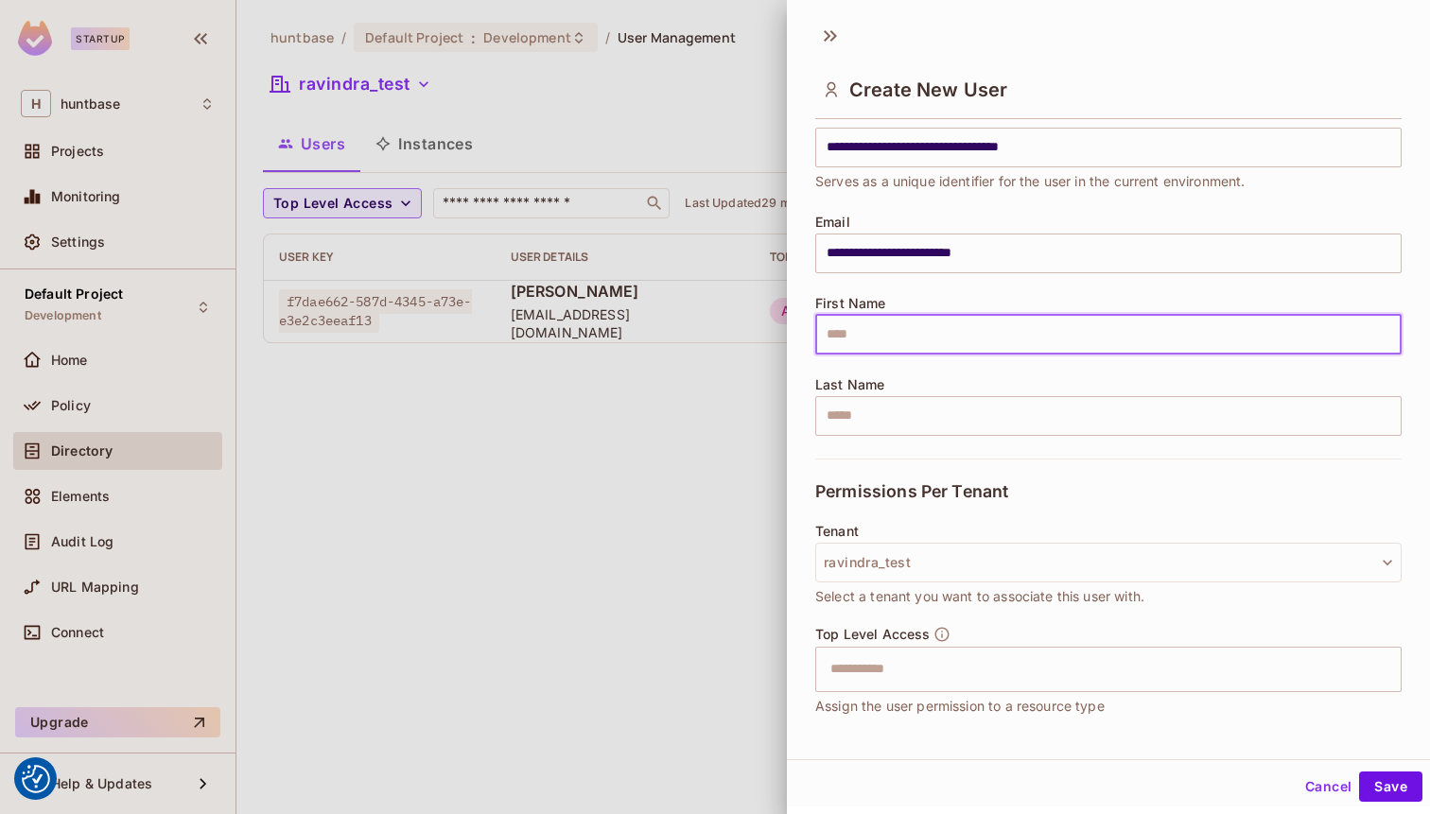
click at [950, 328] on input "text" at bounding box center [1108, 335] width 586 height 40
type input "********"
click at [857, 420] on input "text" at bounding box center [1108, 416] width 586 height 40
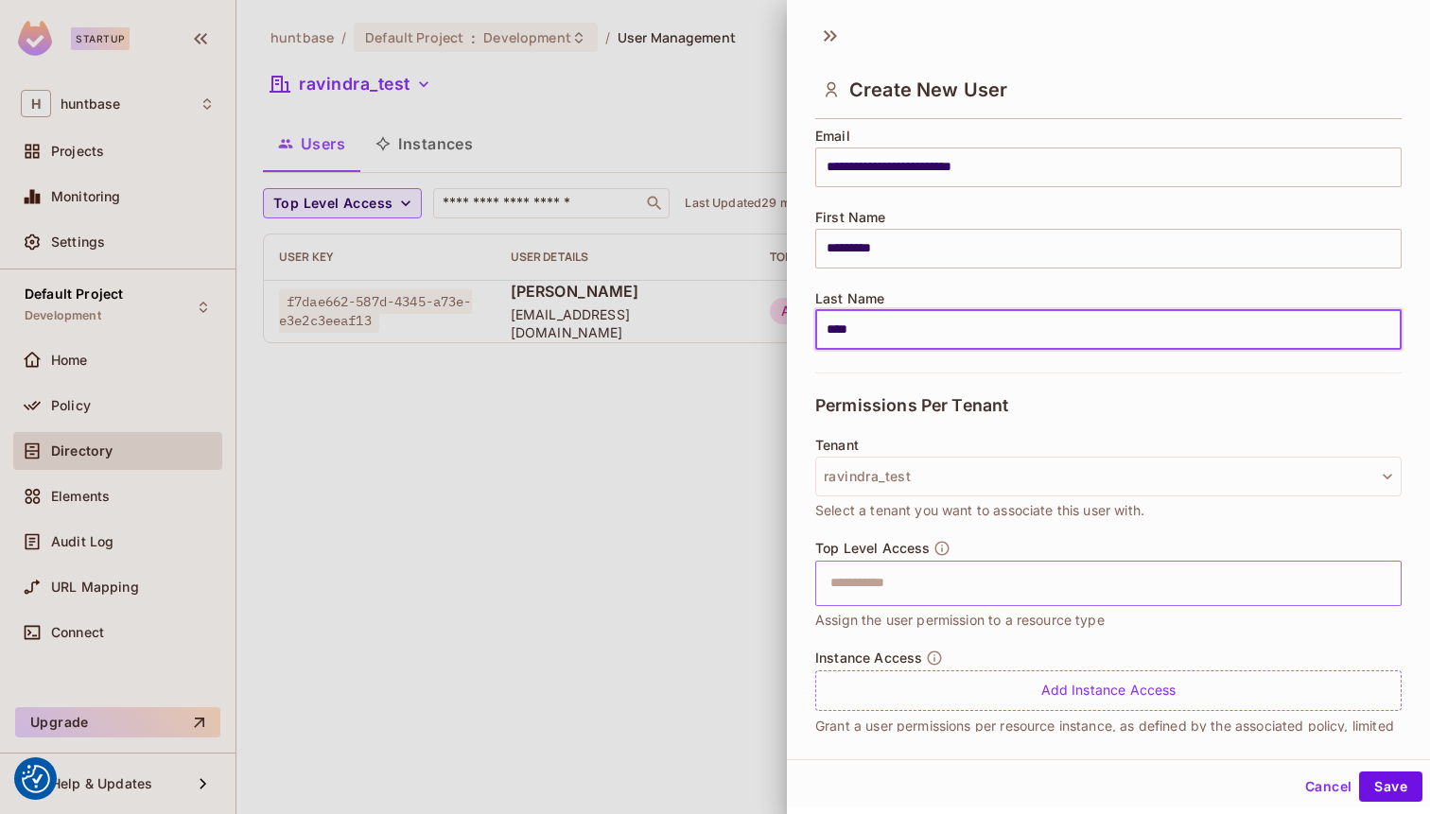
scroll to position [192, 0]
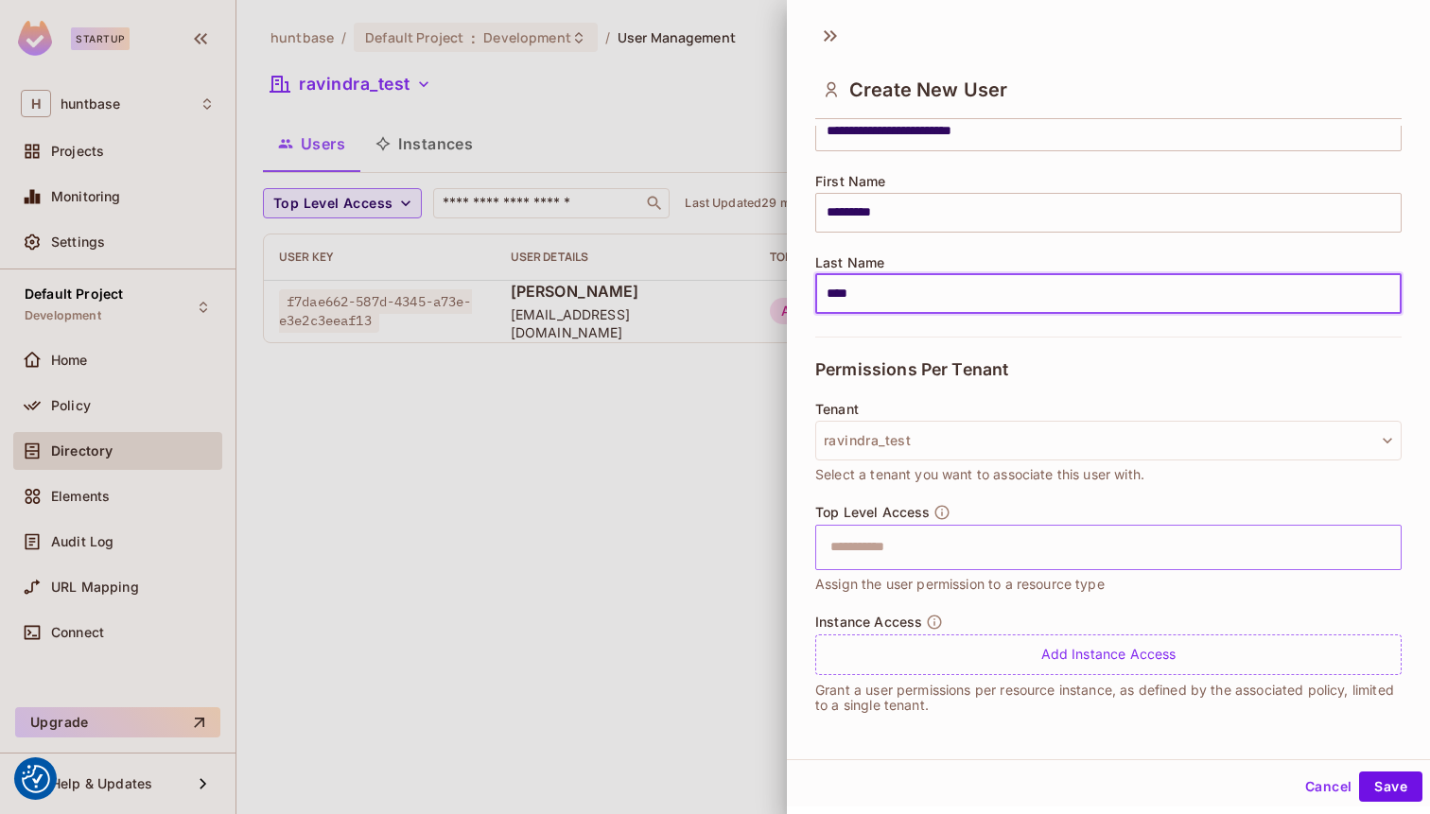
type input "****"
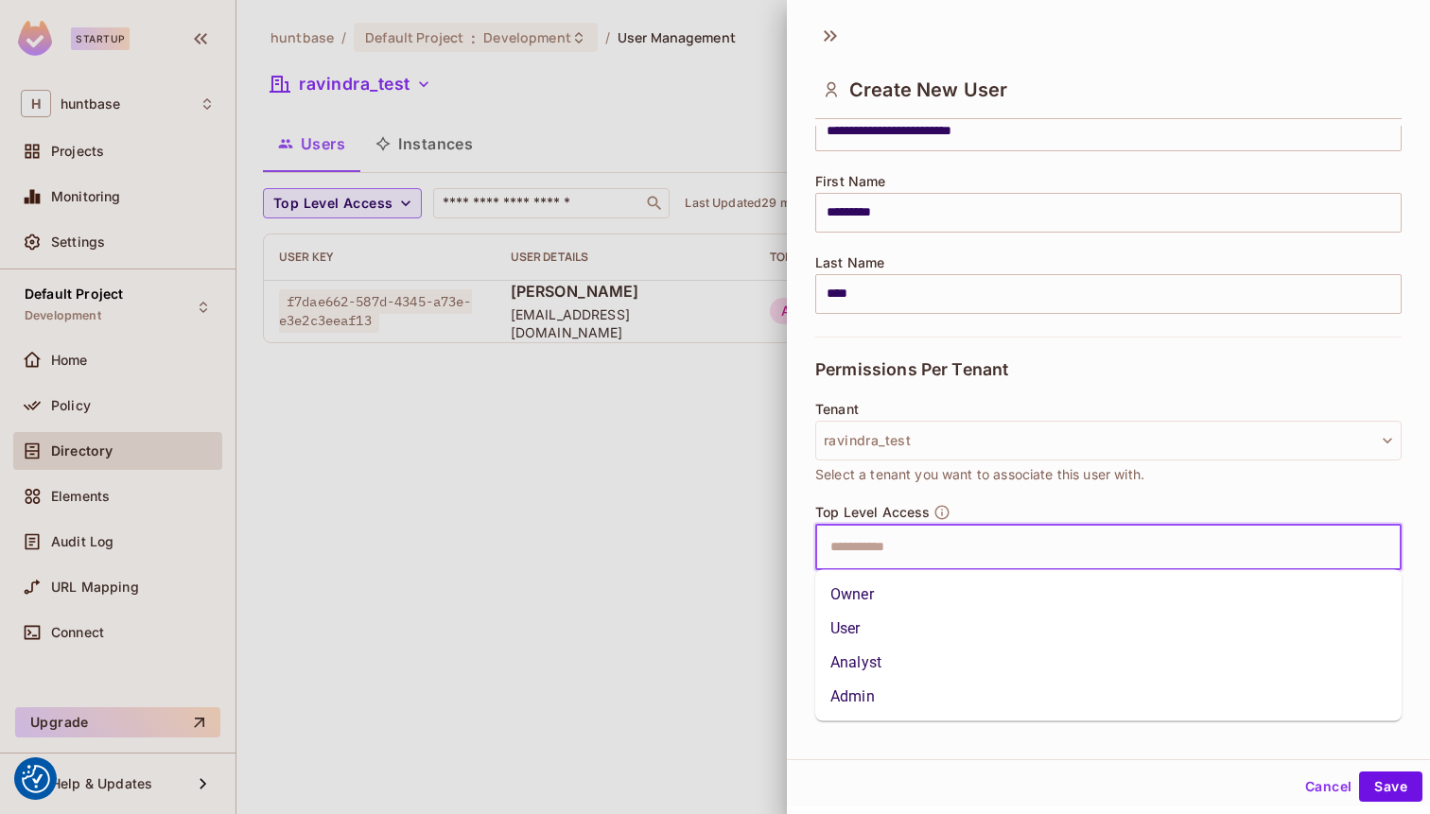
click at [1085, 544] on input "text" at bounding box center [1092, 548] width 546 height 38
click at [994, 602] on li "Owner" at bounding box center [1108, 595] width 586 height 34
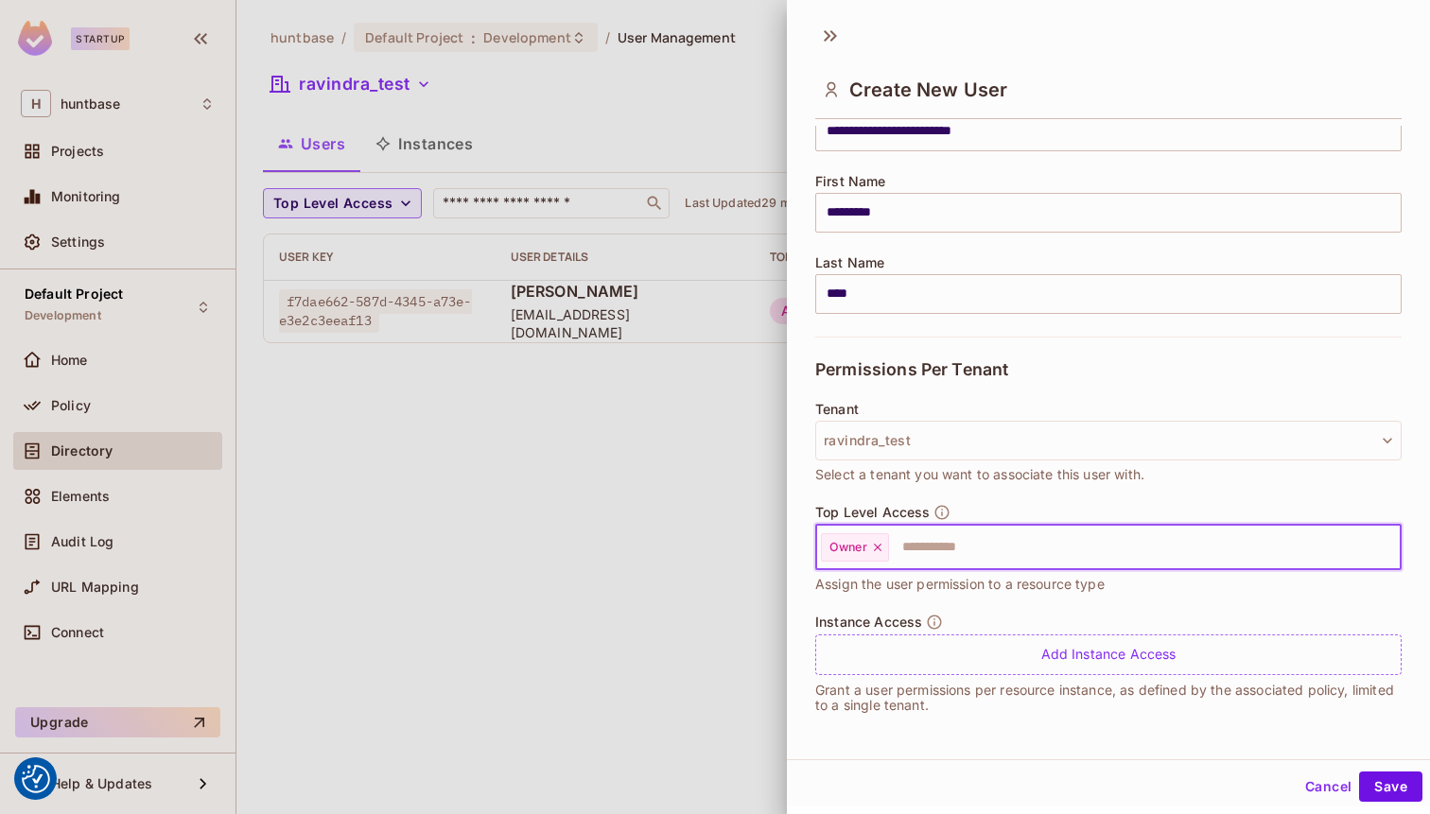
scroll to position [3, 0]
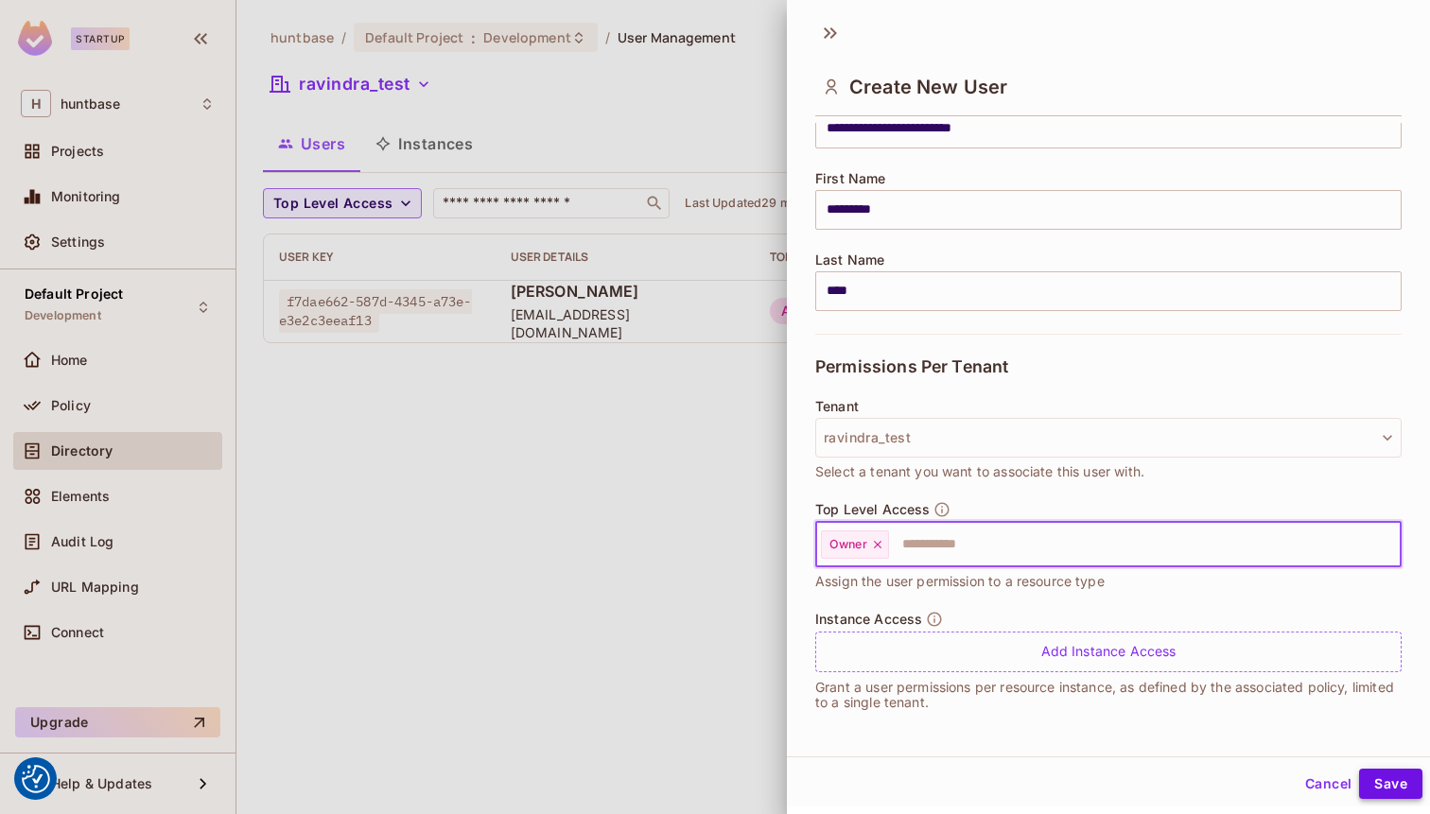
click at [1398, 779] on button "Save" at bounding box center [1390, 784] width 63 height 30
